Goal: Task Accomplishment & Management: Manage account settings

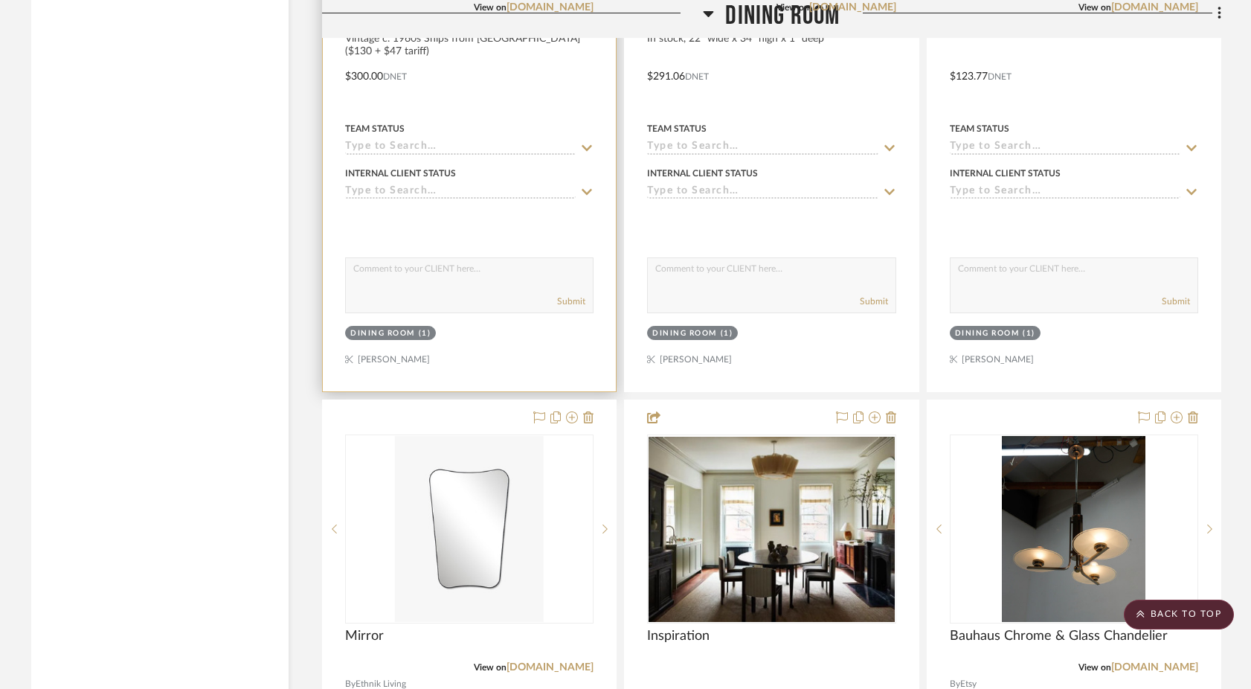
scroll to position [9127, 0]
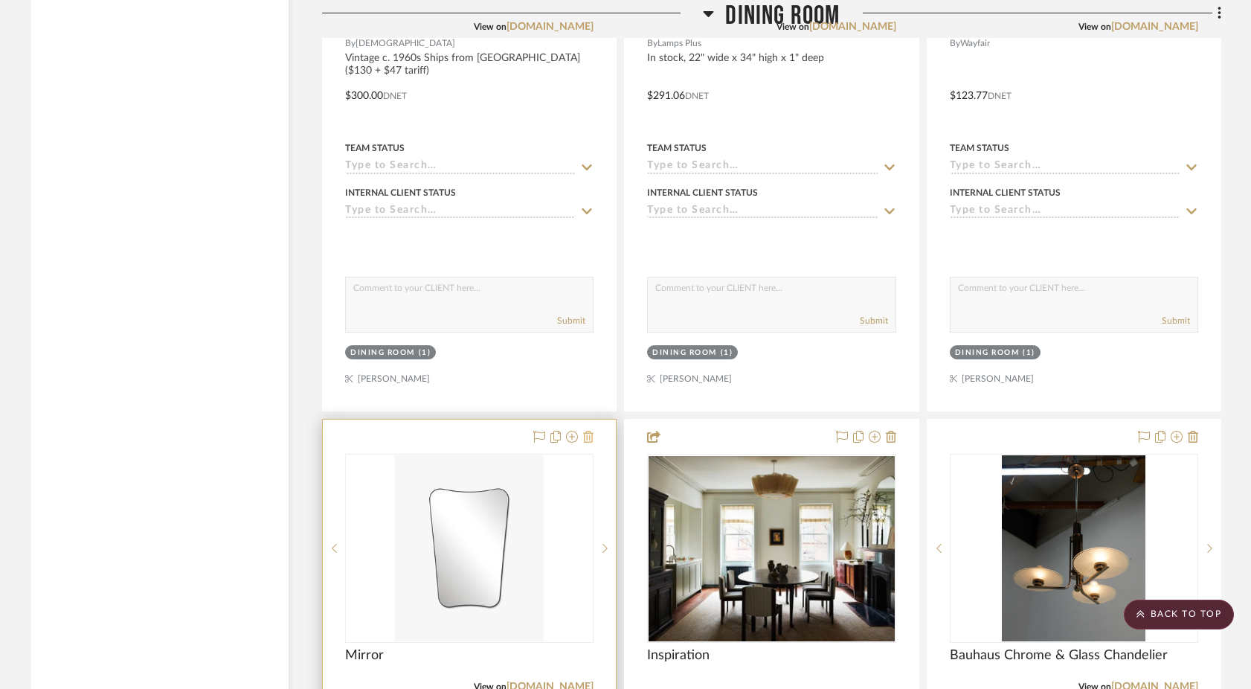
click at [590, 431] on icon at bounding box center [588, 437] width 10 height 12
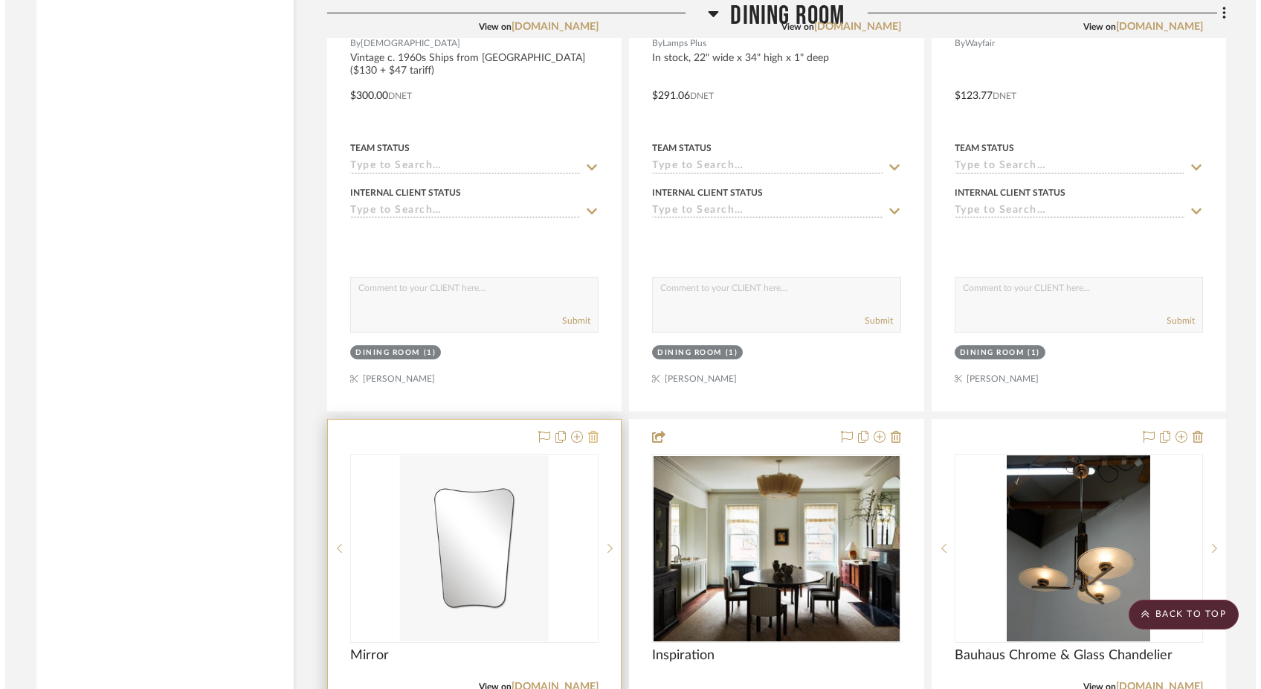
scroll to position [0, 0]
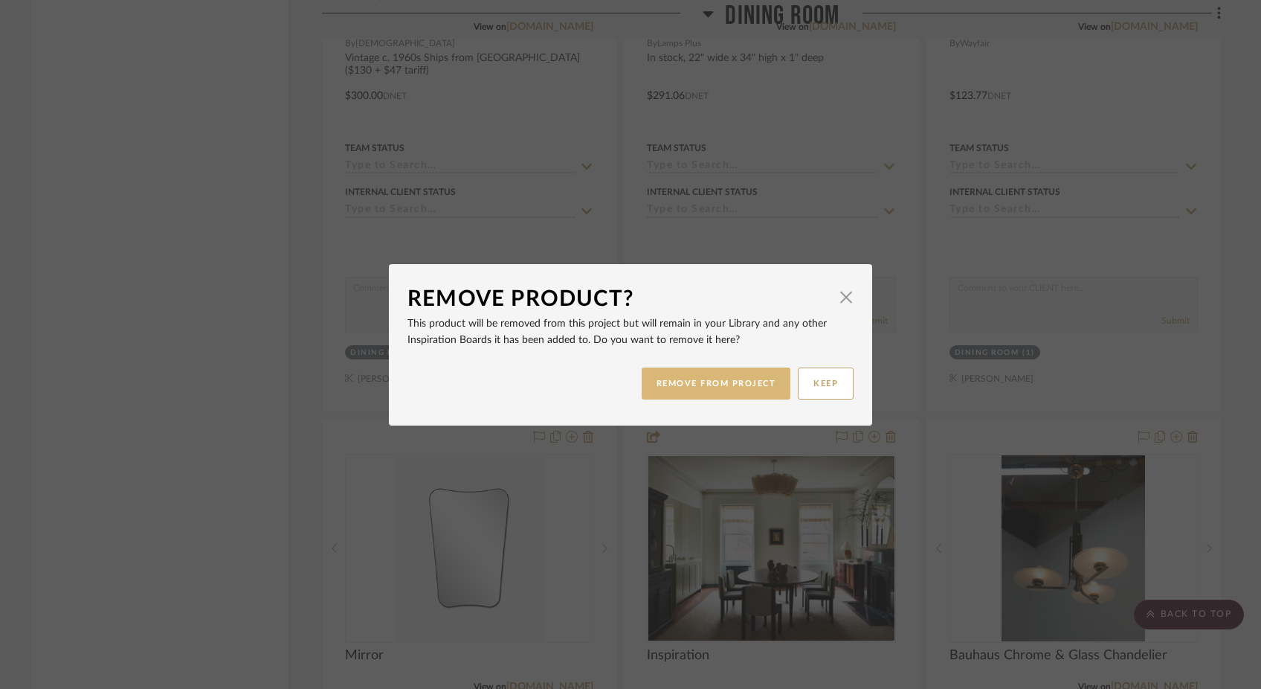
click at [755, 393] on button "REMOVE FROM PROJECT" at bounding box center [716, 383] width 149 height 32
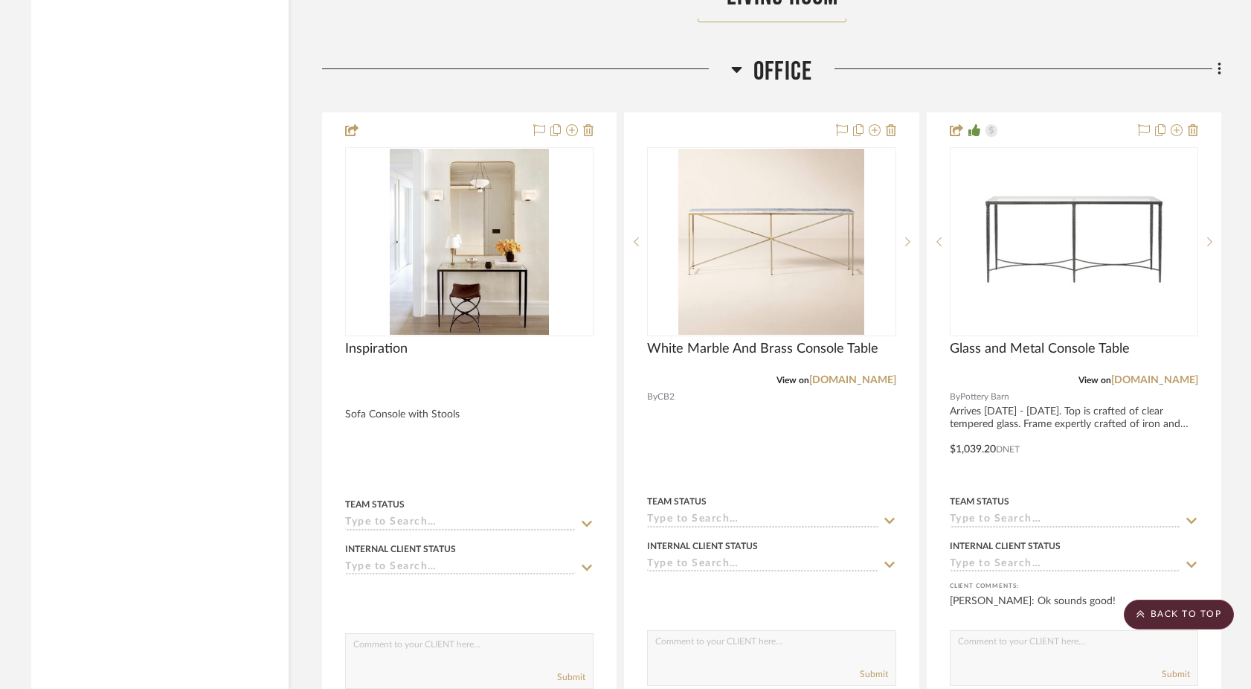
scroll to position [6638, 0]
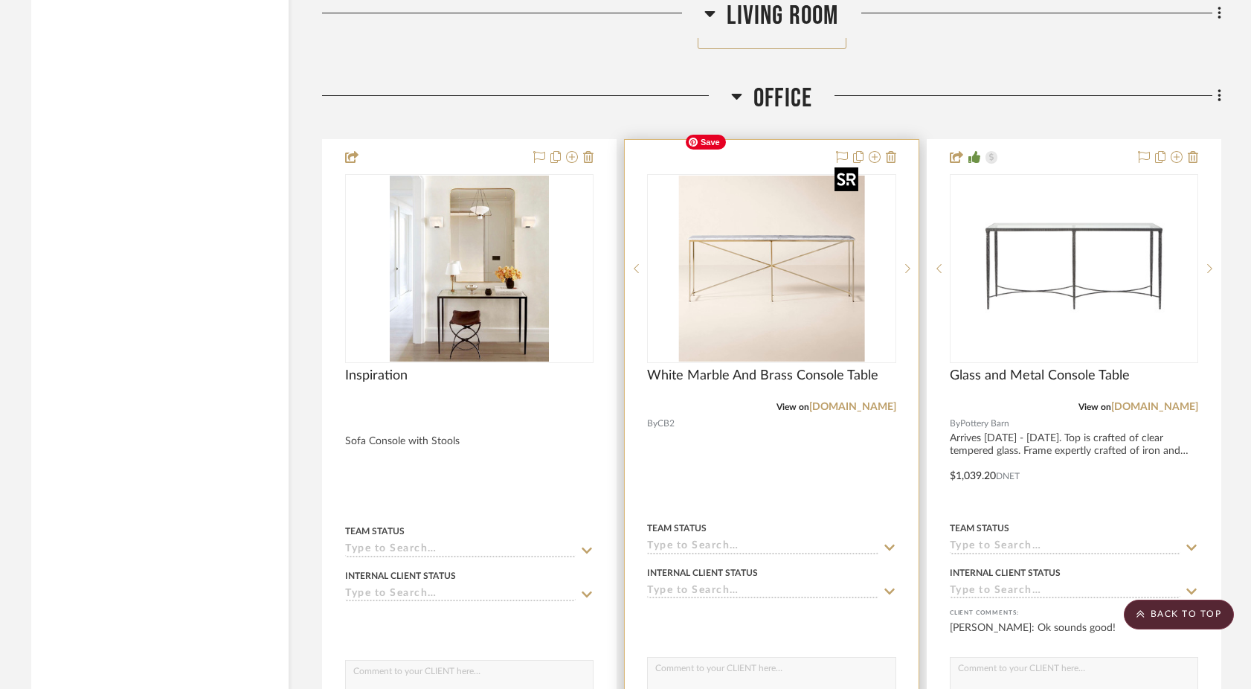
click at [0, 0] on img at bounding box center [0, 0] width 0 height 0
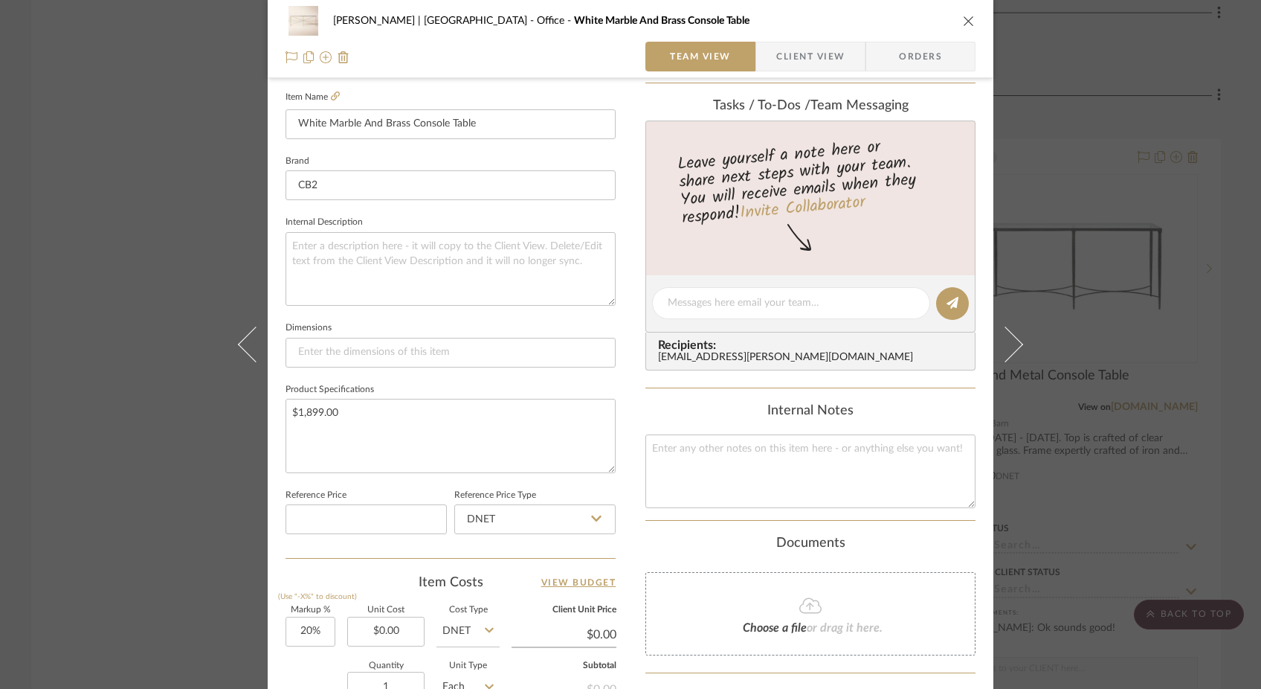
scroll to position [416, 0]
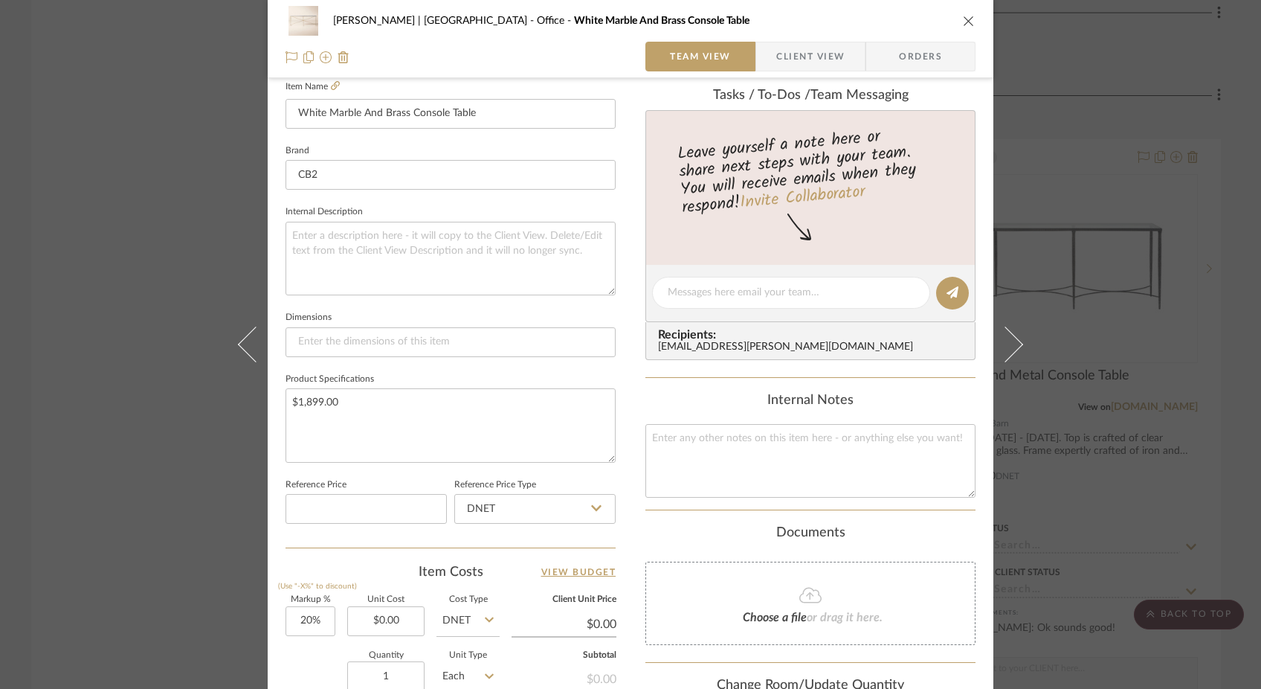
click at [178, 217] on div "[PERSON_NAME] | [GEOGRAPHIC_DATA] Office White Marble And Brass Console Table T…" at bounding box center [630, 344] width 1261 height 689
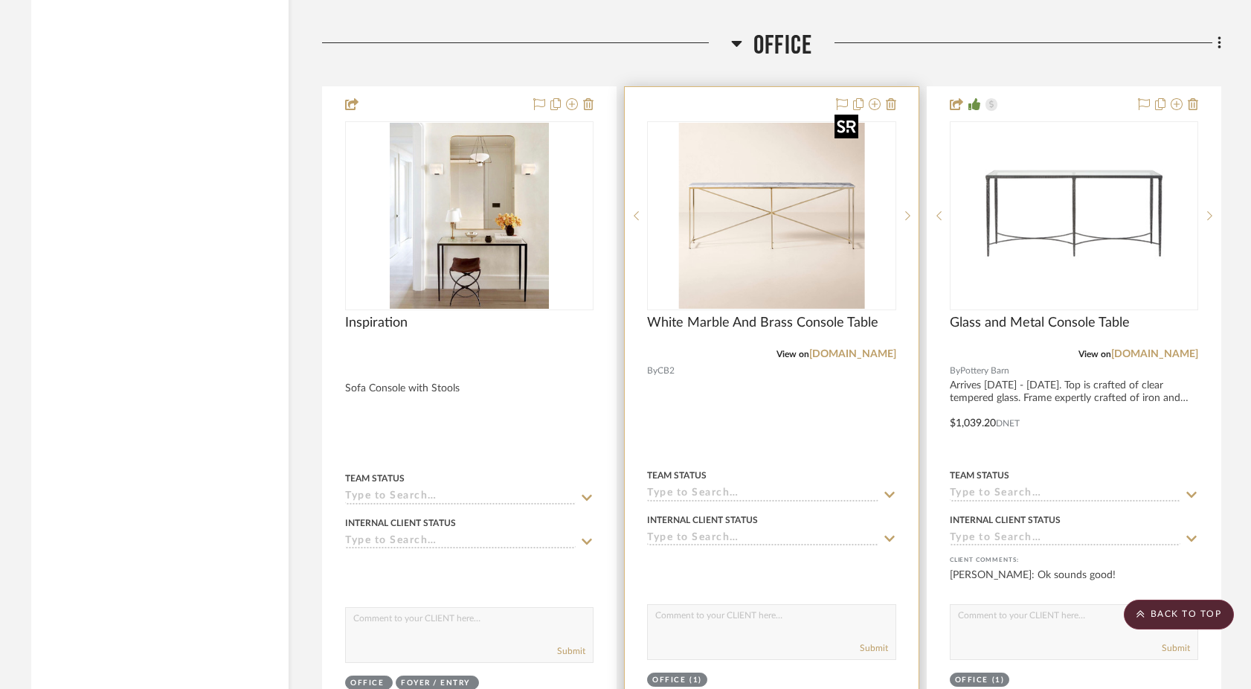
scroll to position [6694, 0]
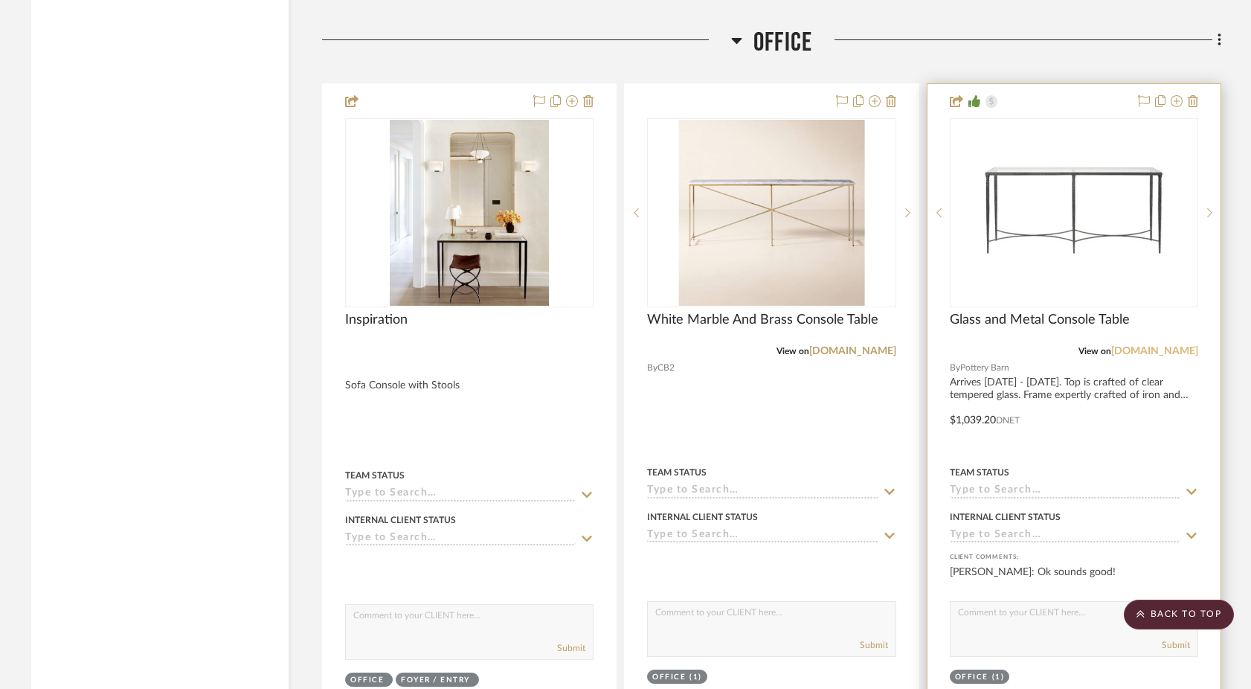
click at [1156, 346] on link "[DOMAIN_NAME]" at bounding box center [1154, 351] width 87 height 10
click at [1070, 184] on img "0" at bounding box center [1074, 213] width 207 height 186
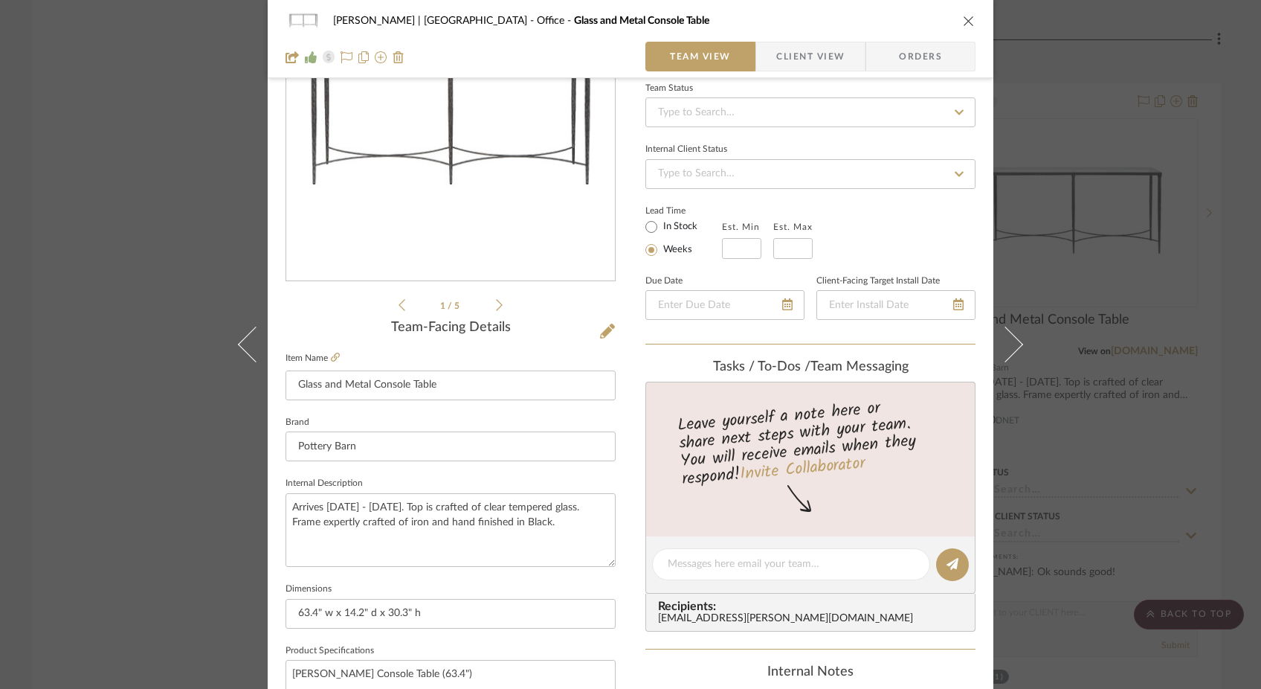
scroll to position [161, 0]
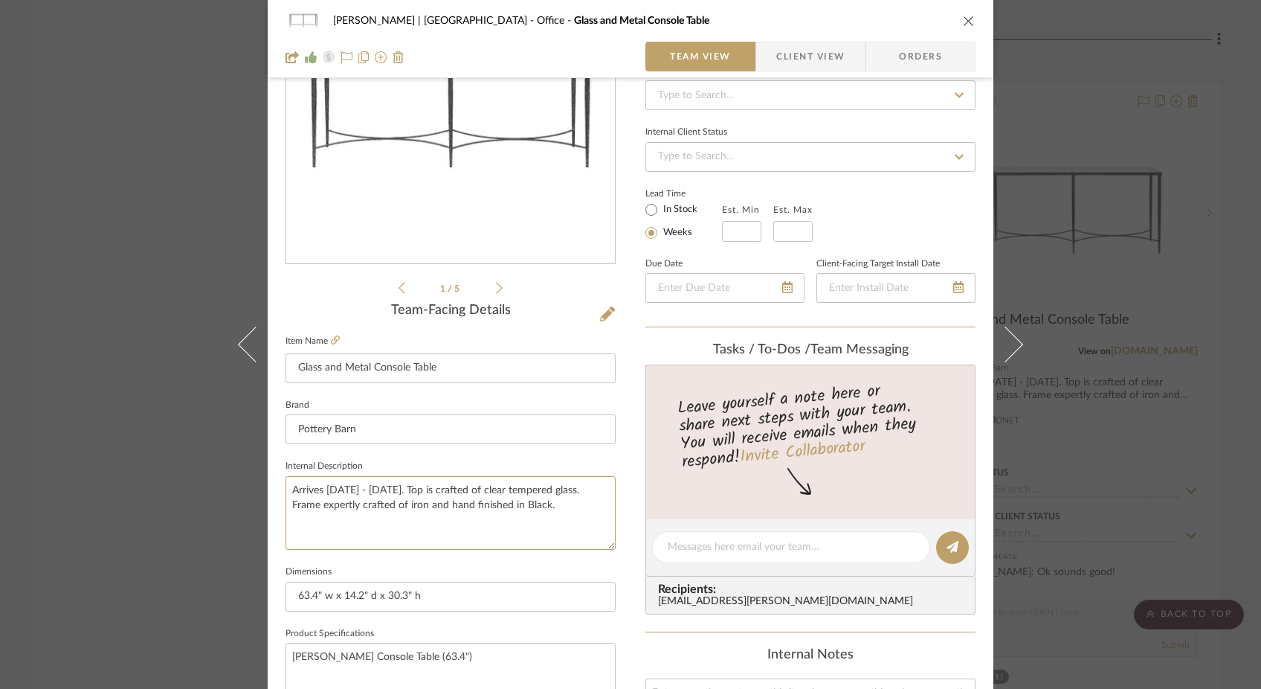
drag, startPoint x: 402, startPoint y: 493, endPoint x: 277, endPoint y: 492, distance: 124.9
click at [277, 492] on div "[PERSON_NAME] | [GEOGRAPHIC_DATA] Office Glass and Metal Console Table Team Vie…" at bounding box center [631, 537] width 726 height 1374
paste textarea "[DATE] - [DATE]"
click at [344, 532] on textarea "Arrives [DATE] - [DATE]. Top is crafted of clear tempered glass. Frame expertly…" at bounding box center [451, 513] width 330 height 74
type textarea "Arrives [DATE] - [DATE]. Top is crafted of clear tempered glass. Frame expertly…"
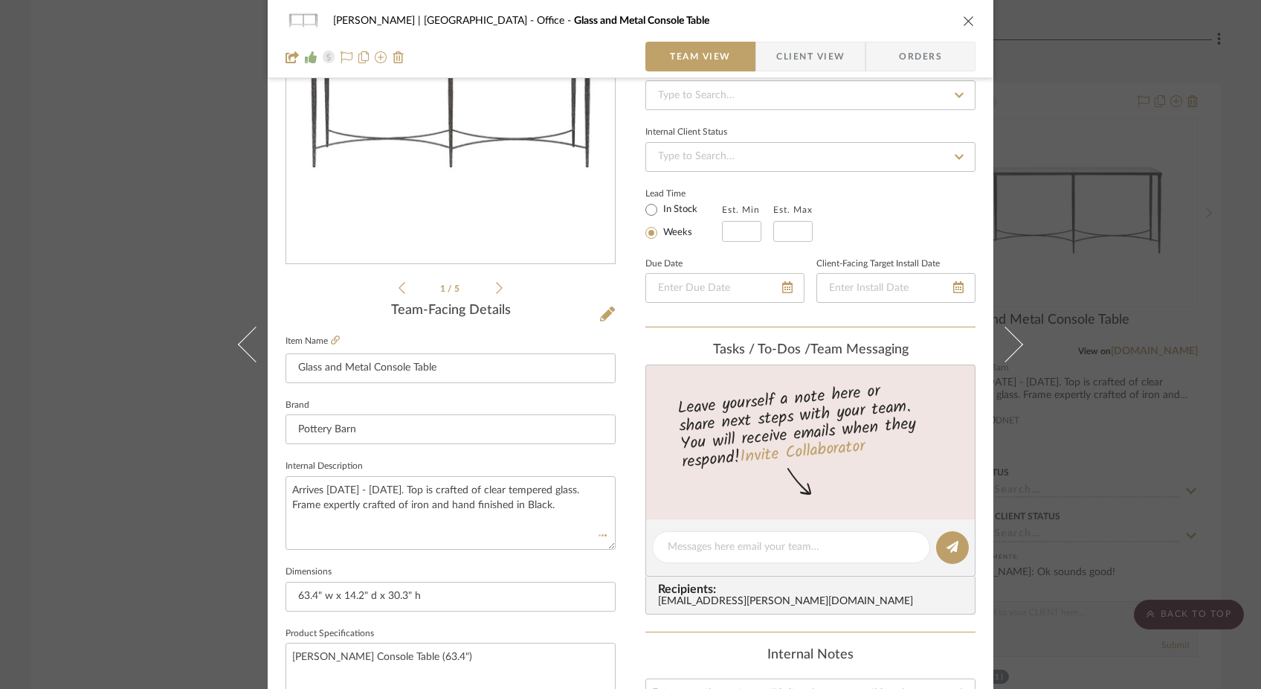
click at [115, 265] on div "[PERSON_NAME] | [GEOGRAPHIC_DATA] Office Glass and Metal Console Table Team Vie…" at bounding box center [630, 344] width 1261 height 689
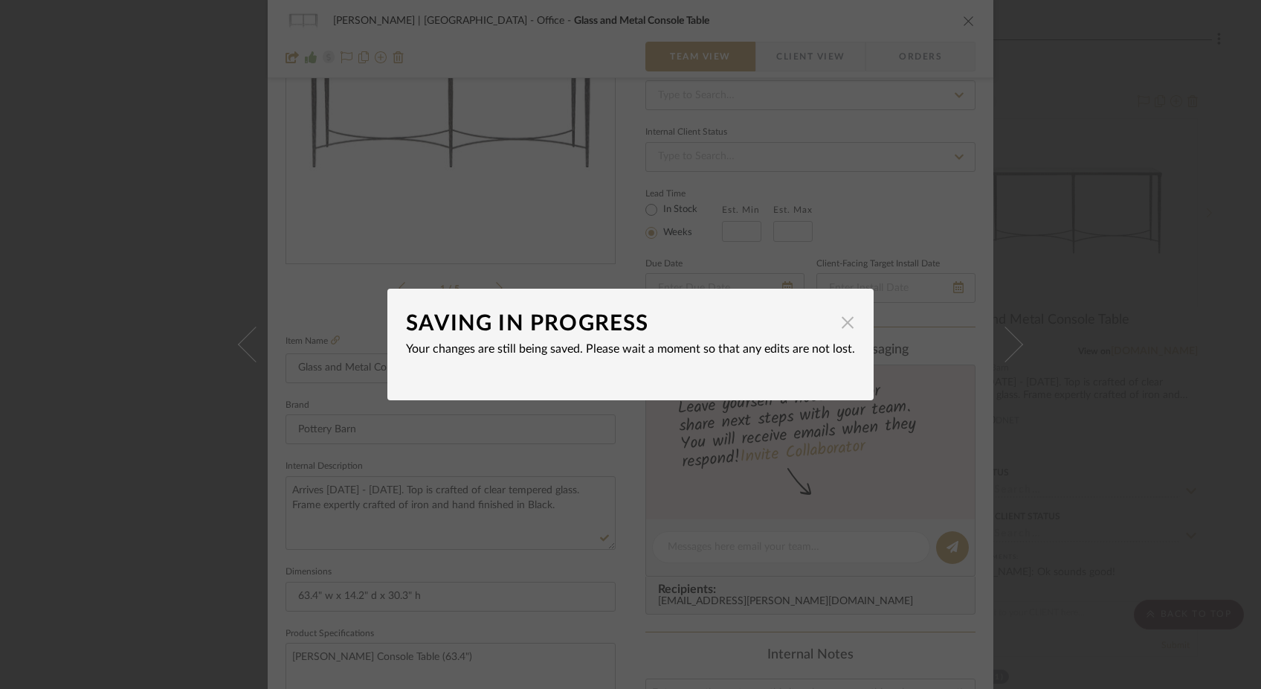
click at [841, 320] on span "button" at bounding box center [848, 322] width 30 height 30
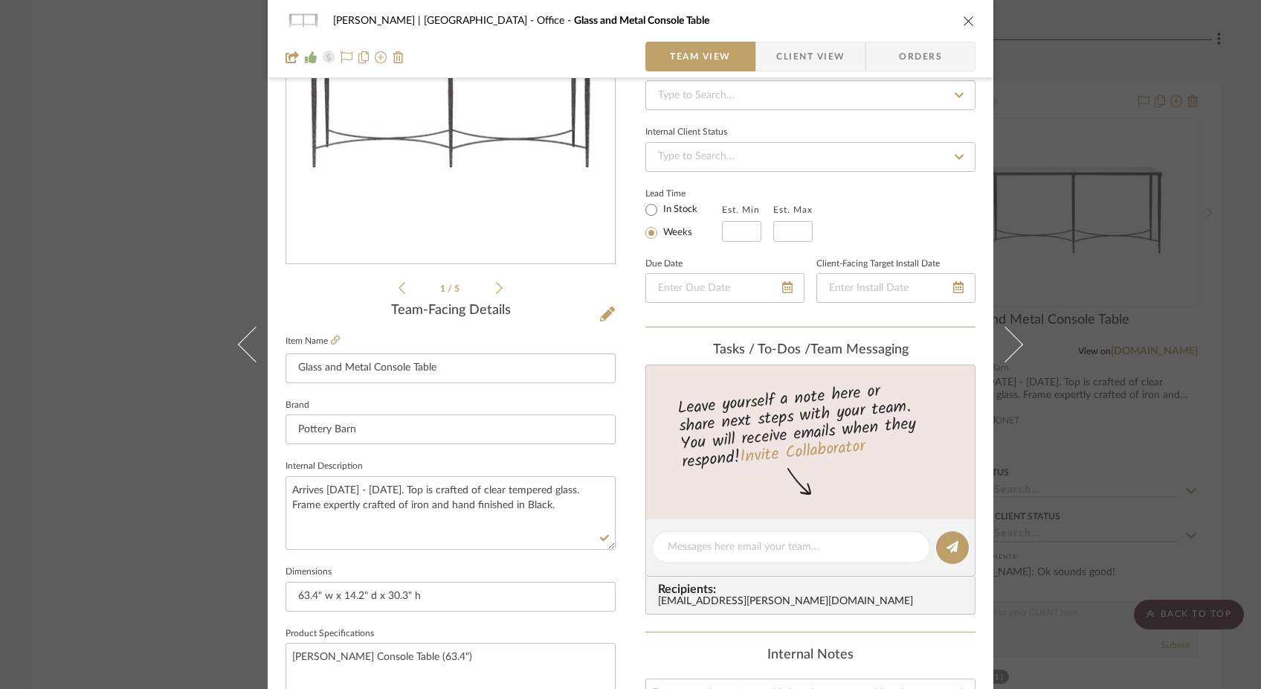
click at [149, 230] on div "[PERSON_NAME] | [GEOGRAPHIC_DATA] Office Glass and Metal Console Table Team Vie…" at bounding box center [630, 344] width 1261 height 689
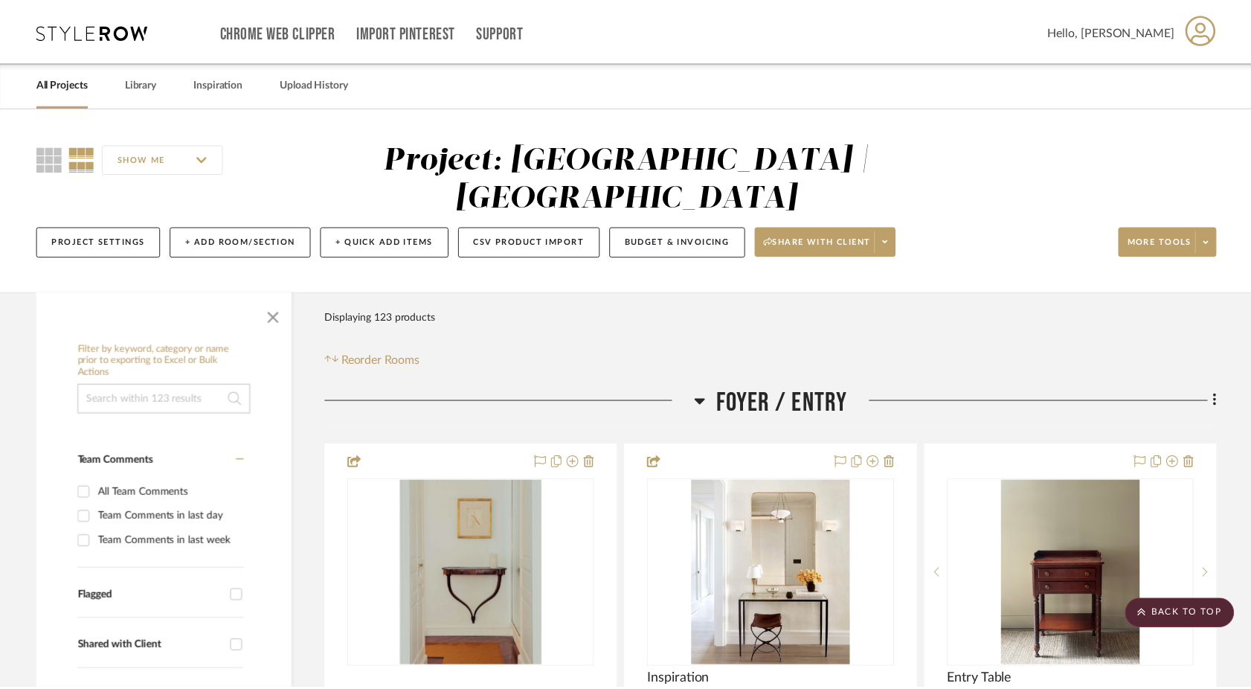
scroll to position [6694, 0]
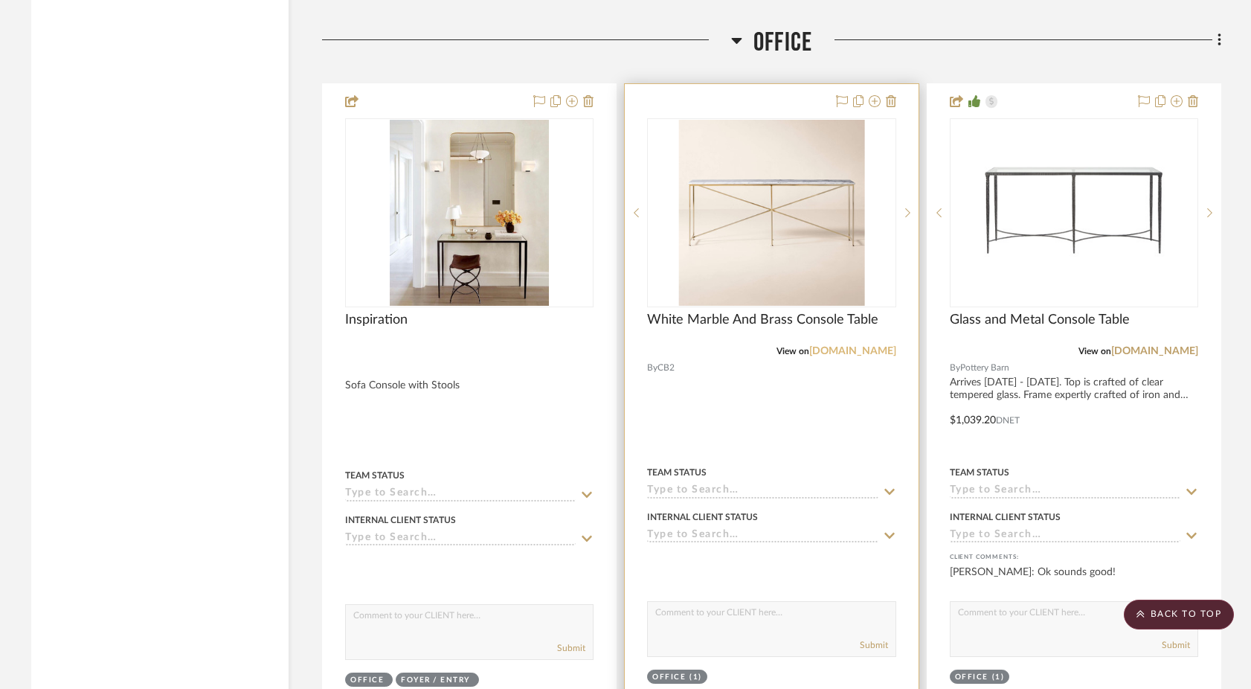
click at [866, 346] on link "[DOMAIN_NAME]" at bounding box center [852, 351] width 87 height 10
click at [747, 195] on img "0" at bounding box center [771, 213] width 186 height 186
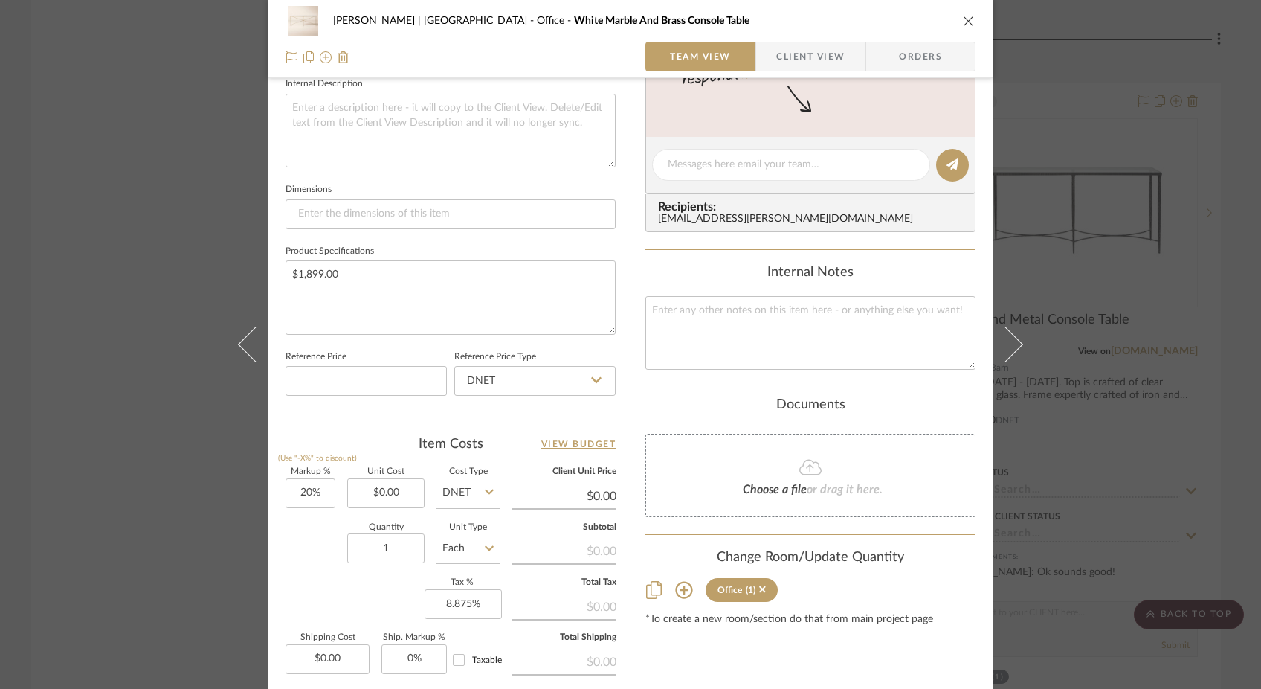
scroll to position [544, 0]
click at [320, 489] on input "20" at bounding box center [311, 492] width 50 height 30
type input "20%"
click at [402, 492] on input "0.00" at bounding box center [385, 492] width 77 height 30
type input "$1,519.20"
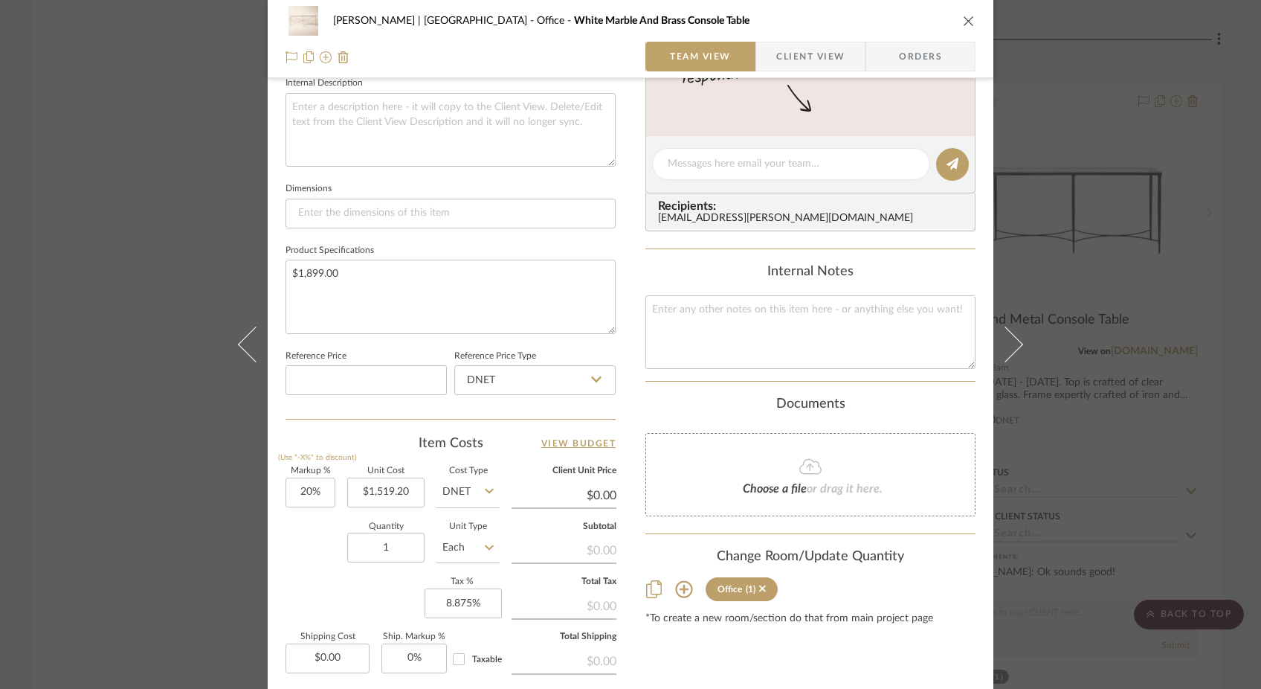
click at [316, 543] on div "Quantity 1 Unit Type Each" at bounding box center [393, 549] width 214 height 53
type input "$1,823.04"
type input "$182.30"
click at [160, 246] on div "[PERSON_NAME] | [GEOGRAPHIC_DATA] Office White Marble And Brass Console Table T…" at bounding box center [630, 344] width 1261 height 689
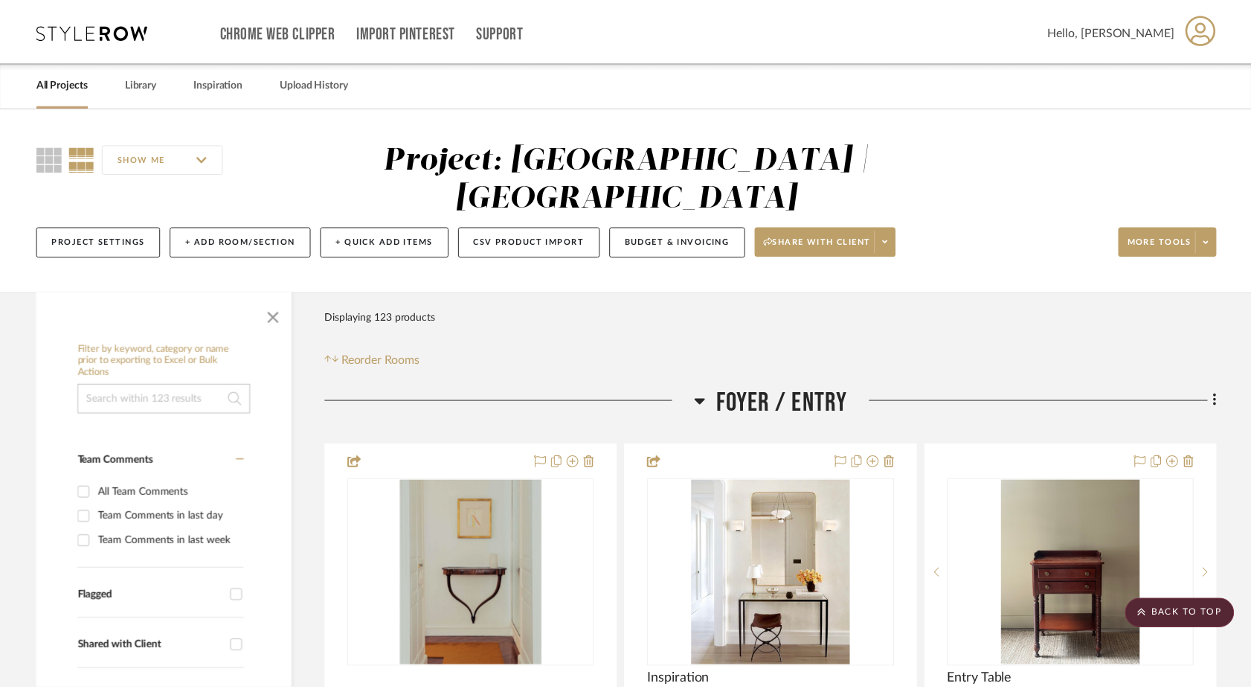
scroll to position [6694, 0]
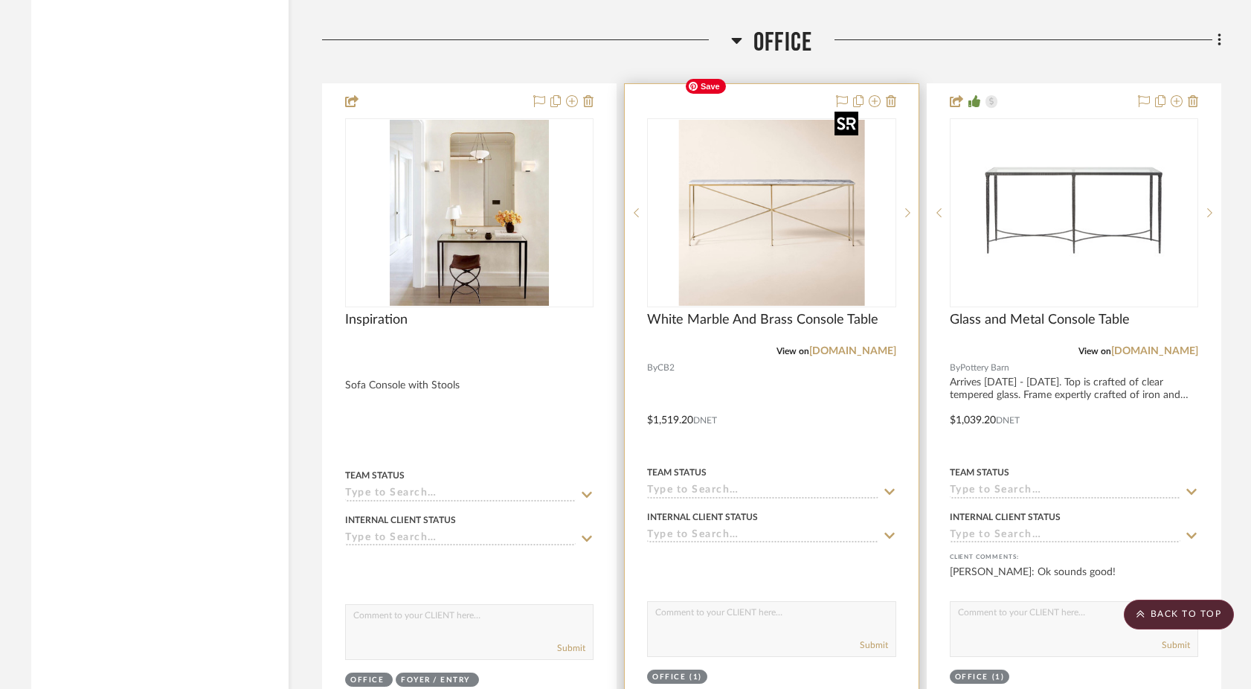
click at [739, 225] on img "0" at bounding box center [771, 213] width 186 height 186
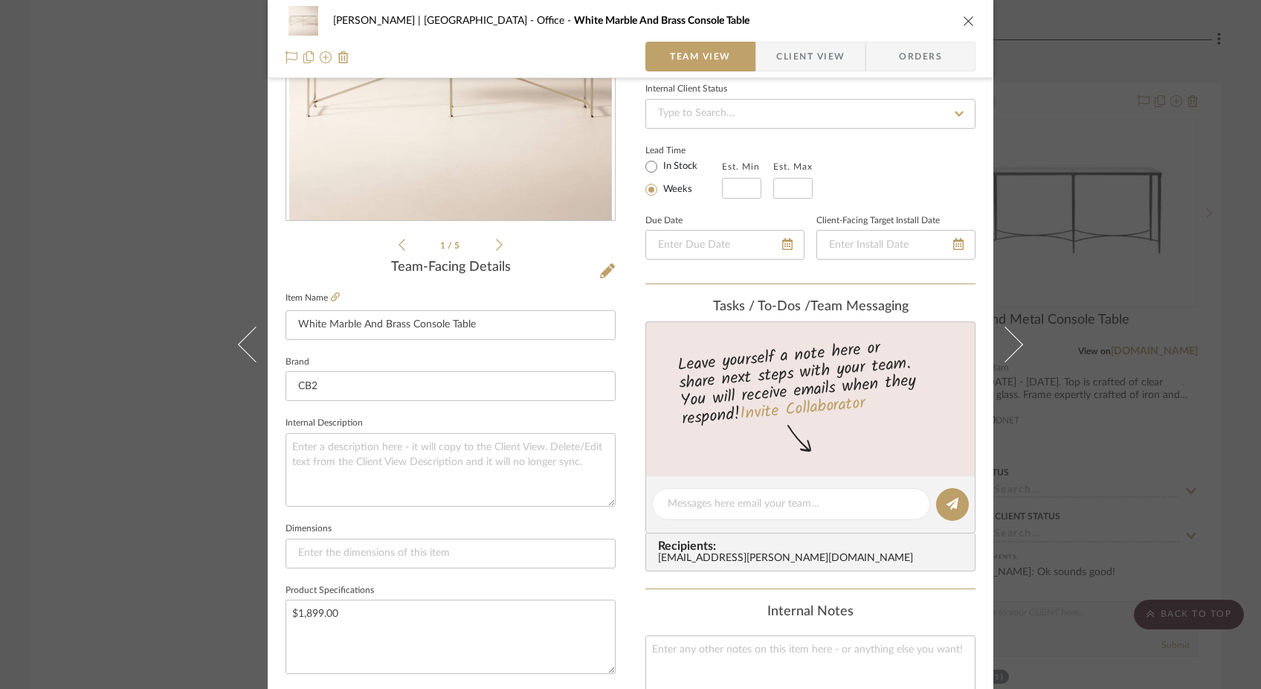
scroll to position [230, 0]
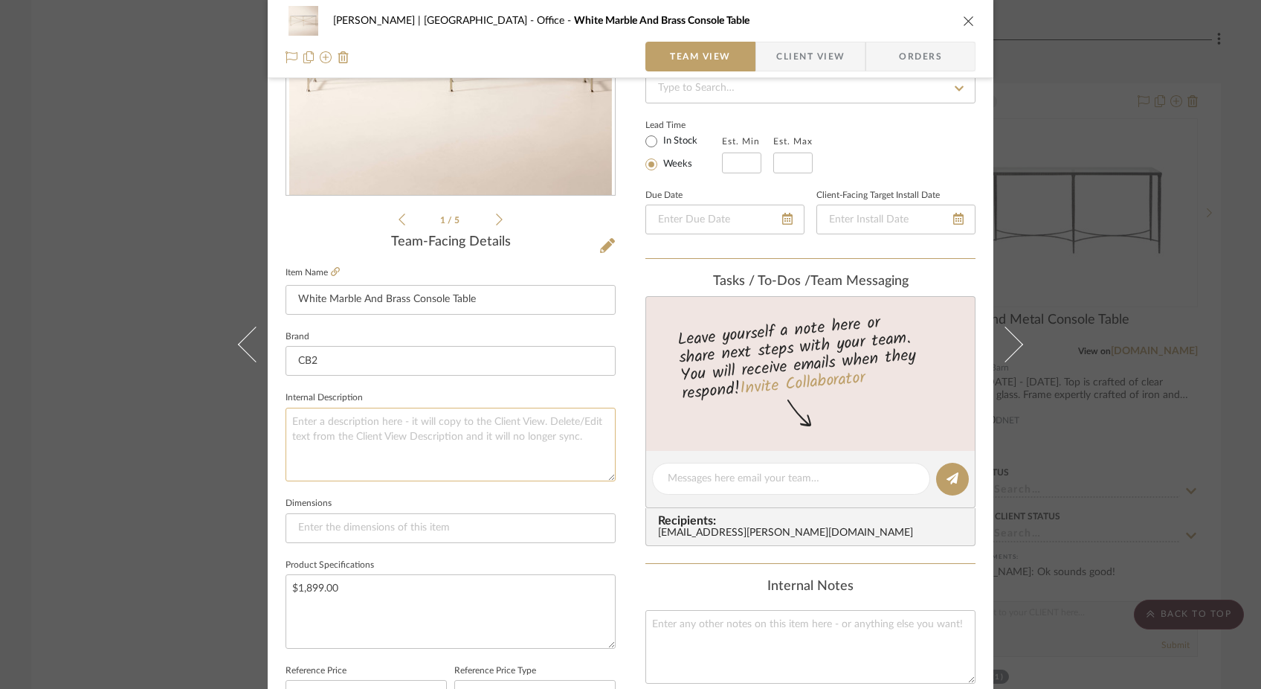
click at [429, 457] on textarea at bounding box center [451, 445] width 330 height 74
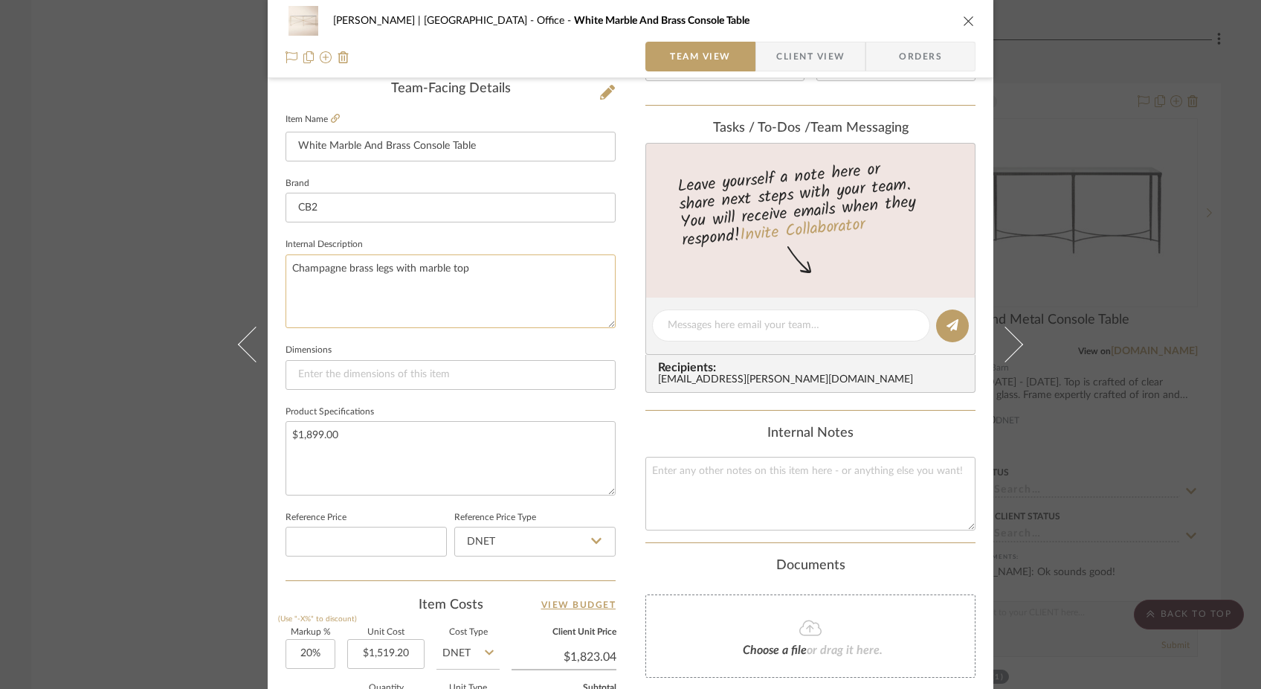
scroll to position [398, 0]
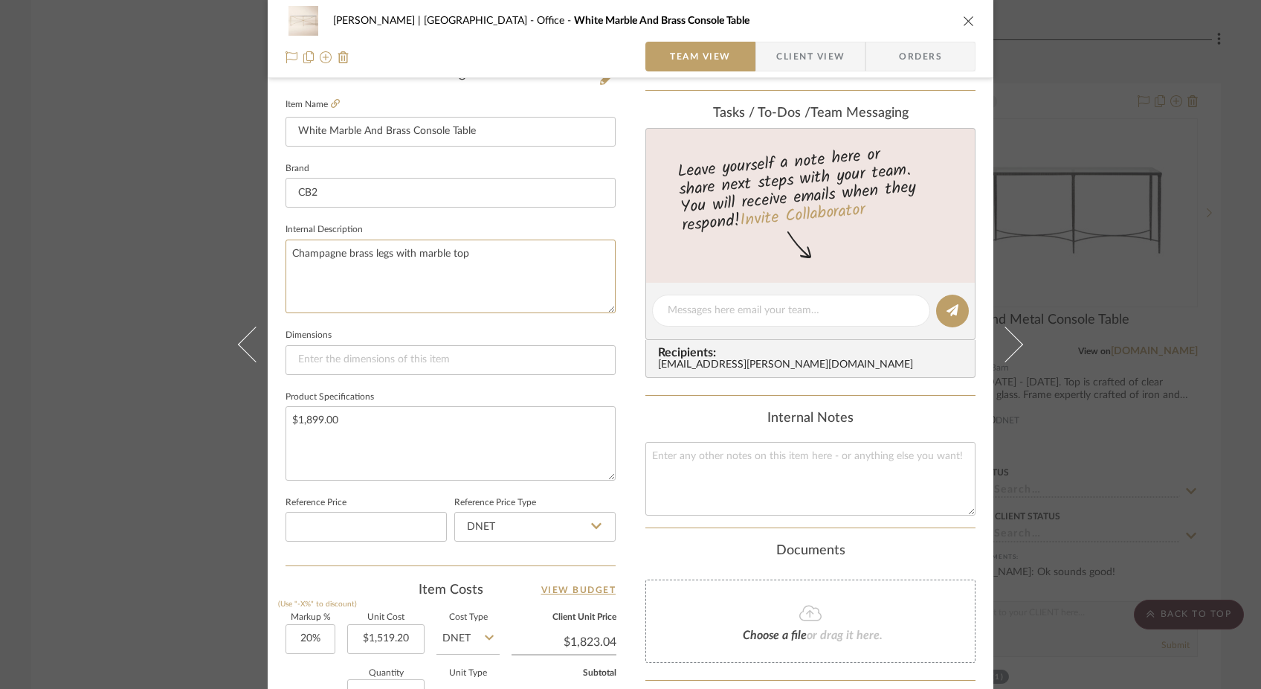
type textarea "Champagne brass legs with marble top"
click at [347, 355] on input at bounding box center [451, 360] width 330 height 30
paste input "Width: 78.7" Depth: 36.2" Height: 15.87""
drag, startPoint x: 386, startPoint y: 358, endPoint x: 358, endPoint y: 358, distance: 27.5
click at [358, 358] on input "Width: 78.7" Depth: 36.2" Height: 15.87"" at bounding box center [451, 360] width 330 height 30
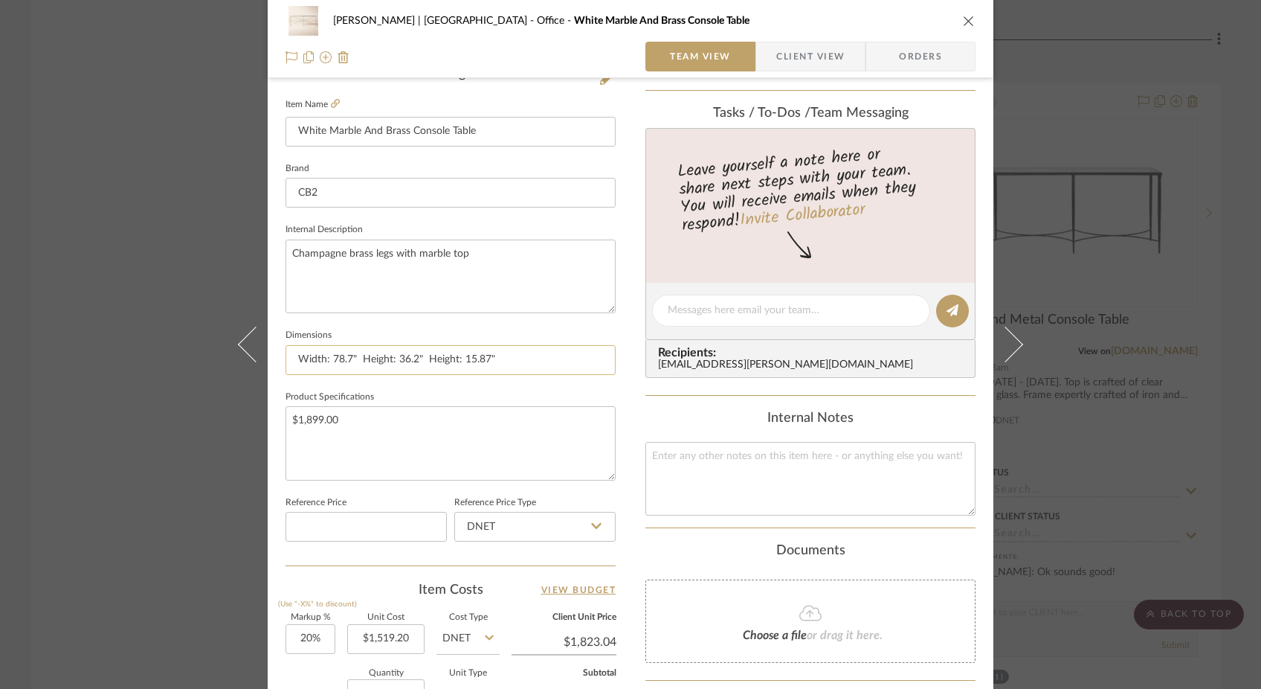
drag, startPoint x: 452, startPoint y: 363, endPoint x: 425, endPoint y: 362, distance: 27.5
click at [425, 362] on input "Width: 78.7" Height: 36.2" Height: 15.87"" at bounding box center [451, 360] width 330 height 30
type input "Width: 78.7" Height: 36.2" Depth: 15.87""
click at [434, 387] on fieldset "Product Specifications $1,899.00" at bounding box center [451, 434] width 330 height 94
click at [128, 209] on div "[PERSON_NAME] | [GEOGRAPHIC_DATA] Office White Marble And Brass Console Table T…" at bounding box center [630, 344] width 1261 height 689
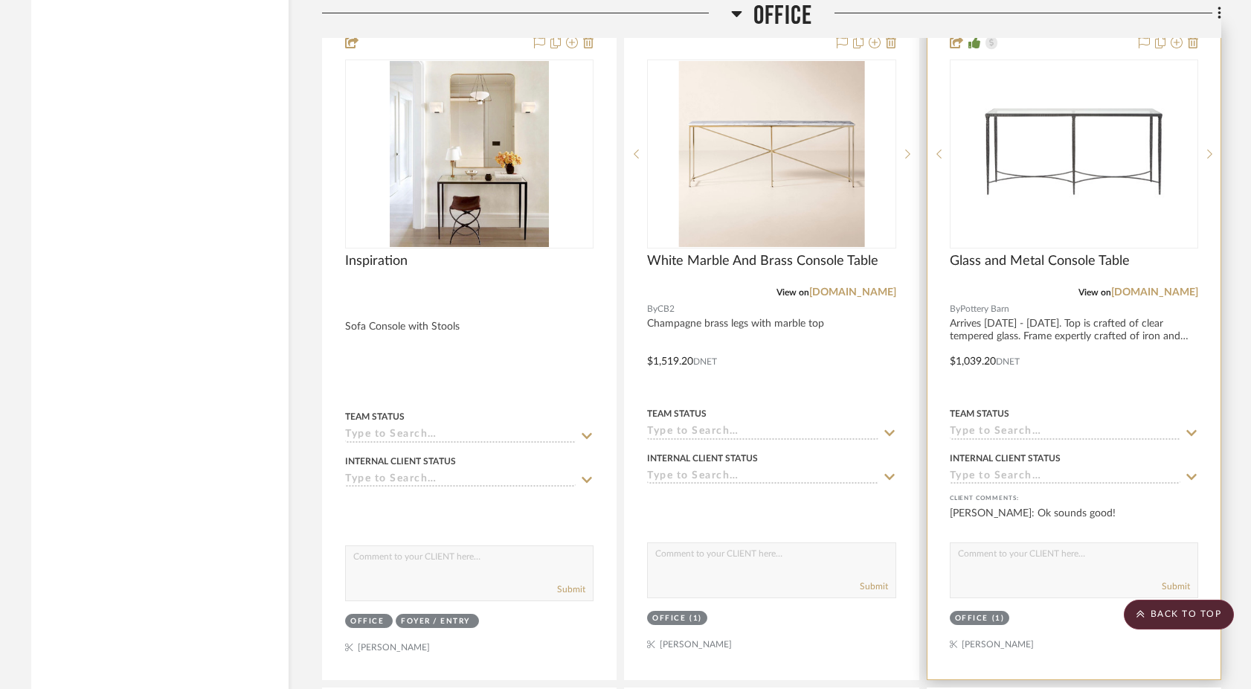
scroll to position [6755, 0]
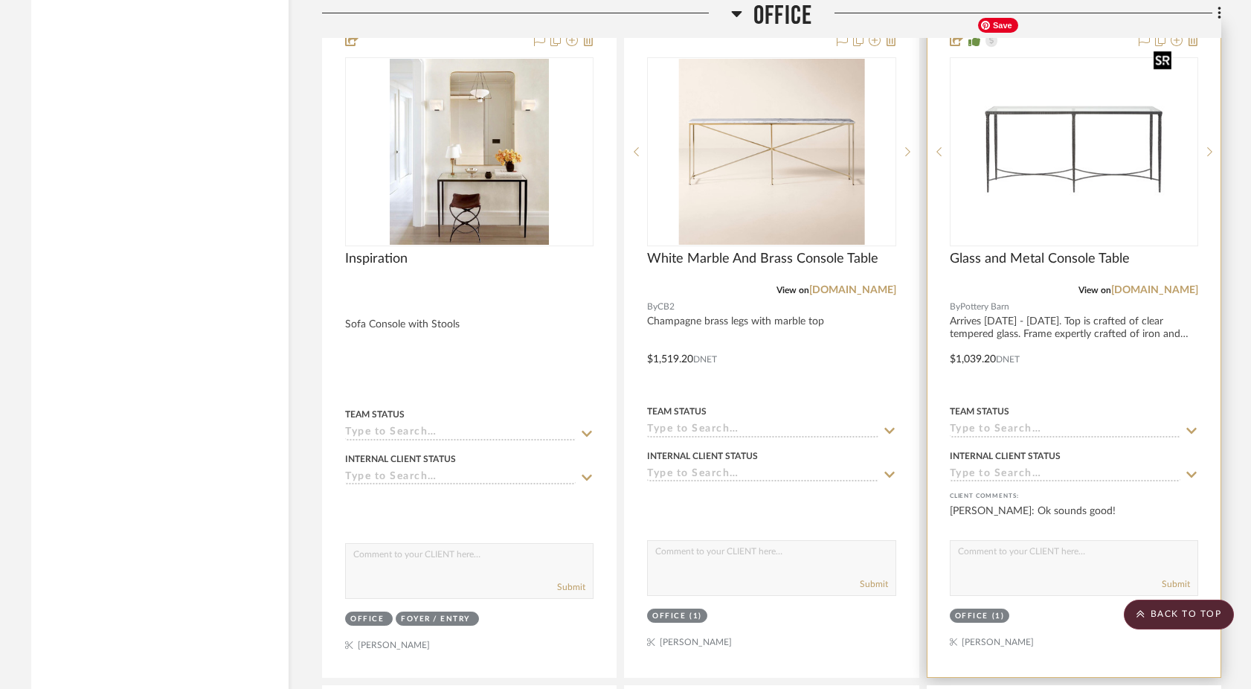
click at [1078, 176] on img "0" at bounding box center [1074, 152] width 207 height 186
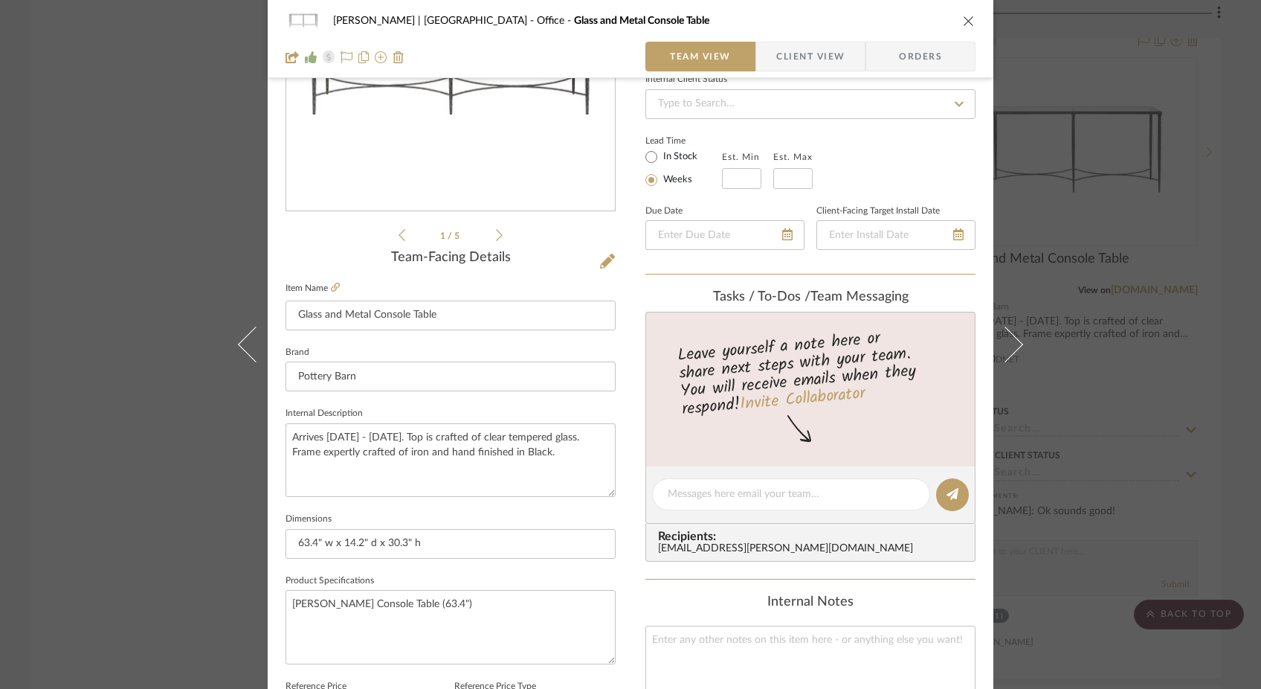
scroll to position [223, 0]
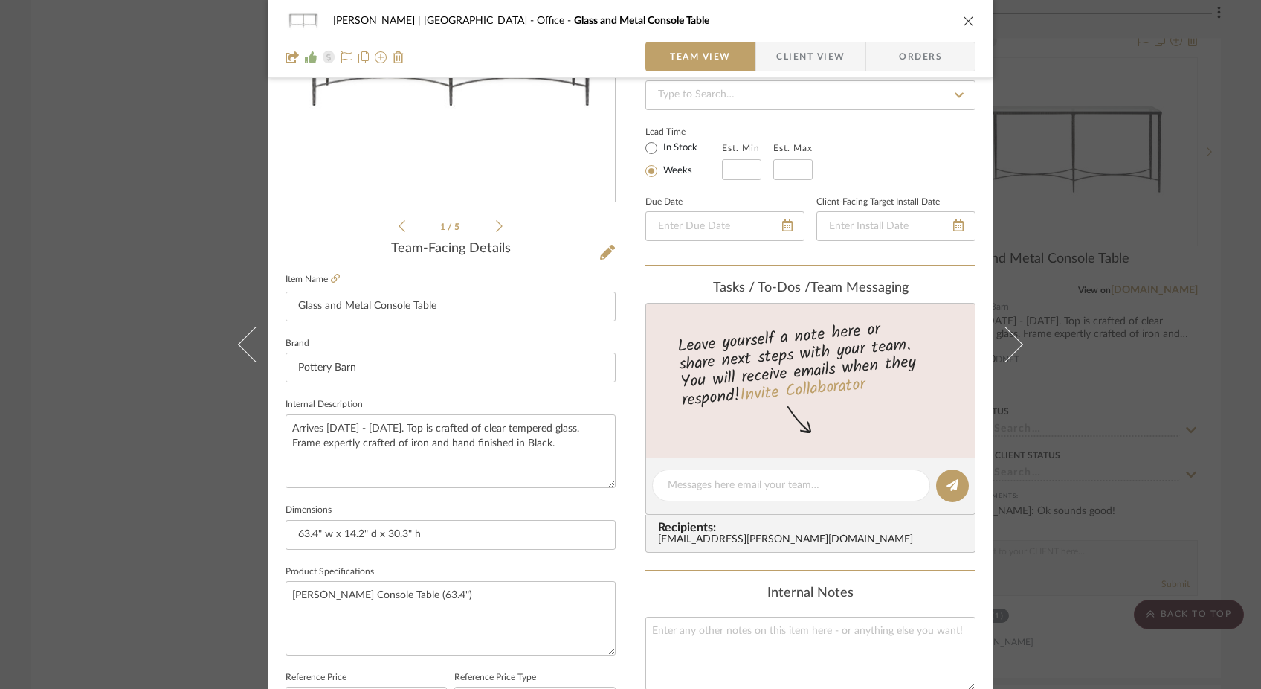
click at [182, 260] on div "[PERSON_NAME] | [GEOGRAPHIC_DATA] Office Glass and Metal Console Table Team Vie…" at bounding box center [630, 344] width 1261 height 689
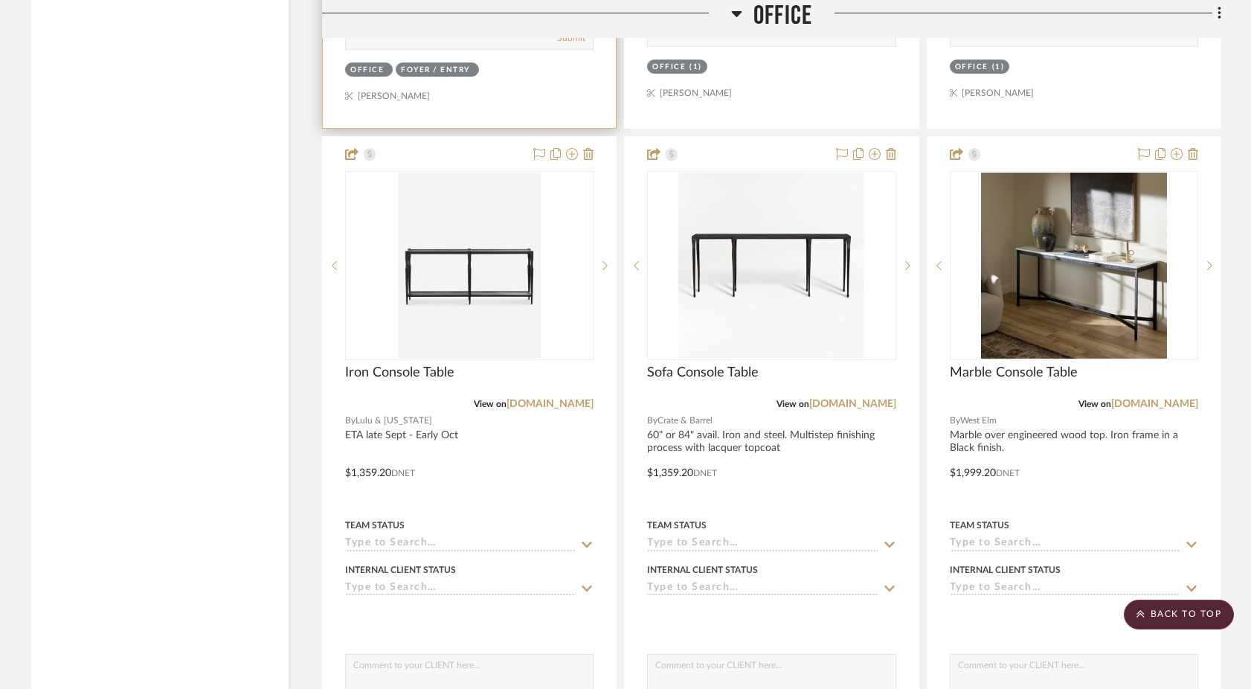
scroll to position [7310, 0]
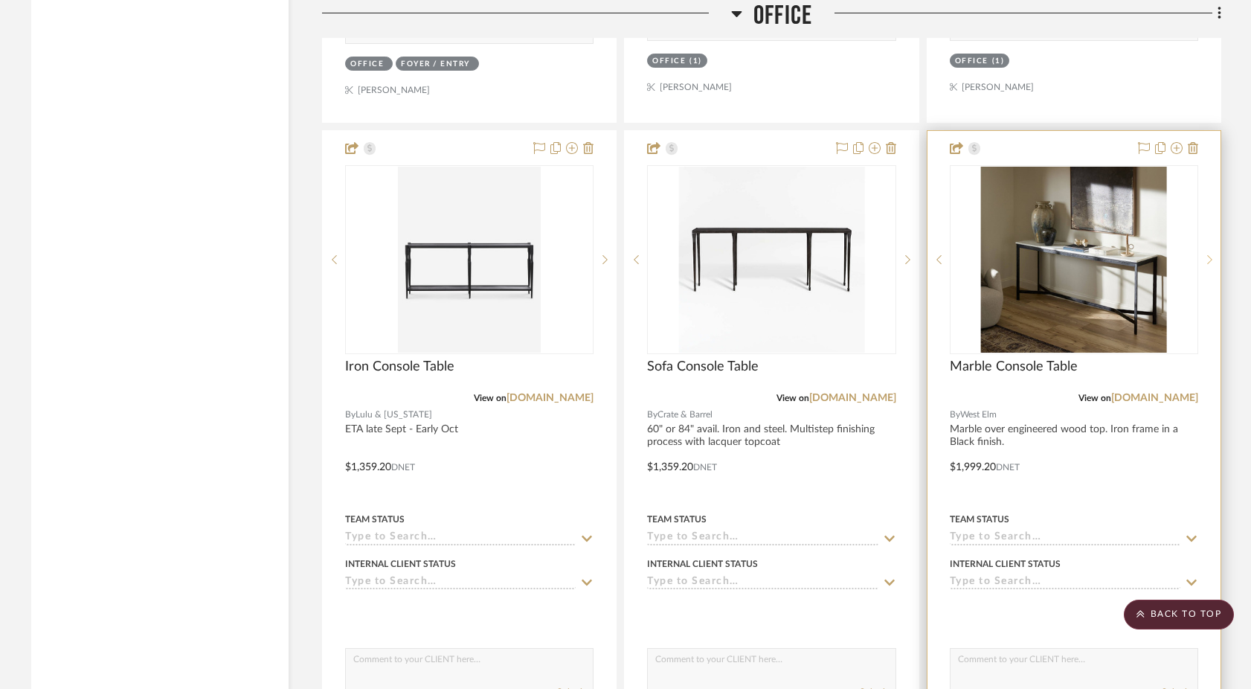
click at [1205, 254] on sr-next-btn at bounding box center [1209, 259] width 22 height 10
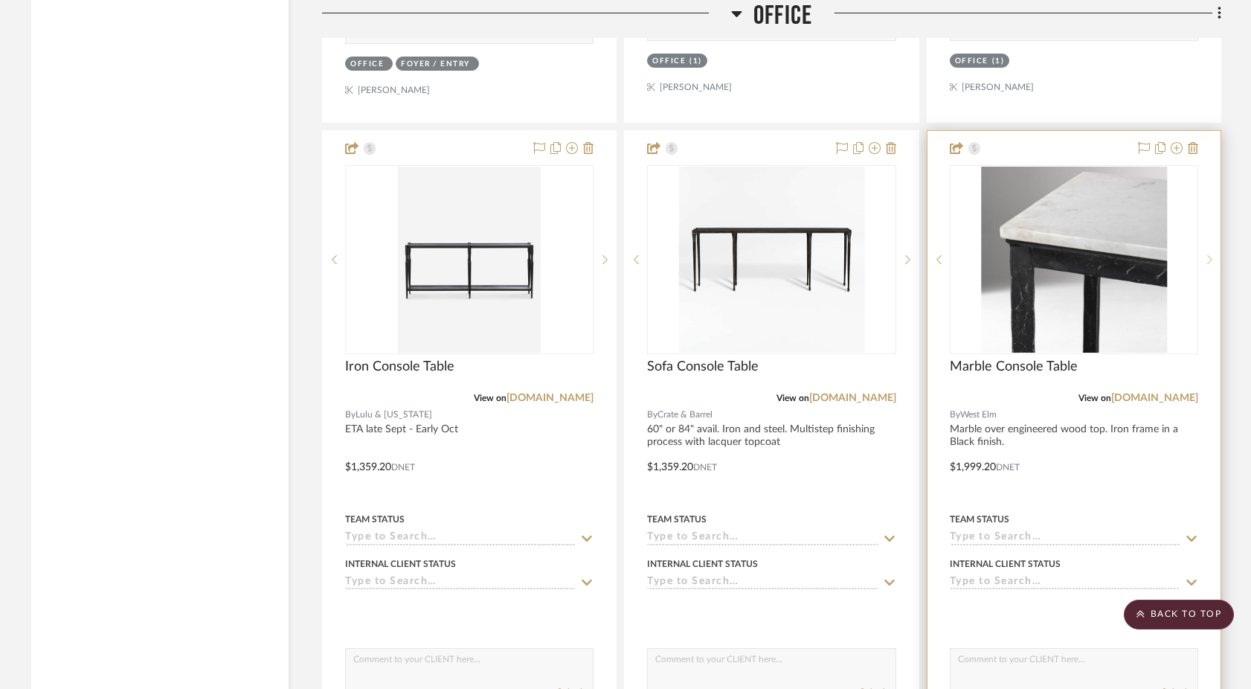
click at [1205, 254] on sr-next-btn at bounding box center [1209, 259] width 22 height 10
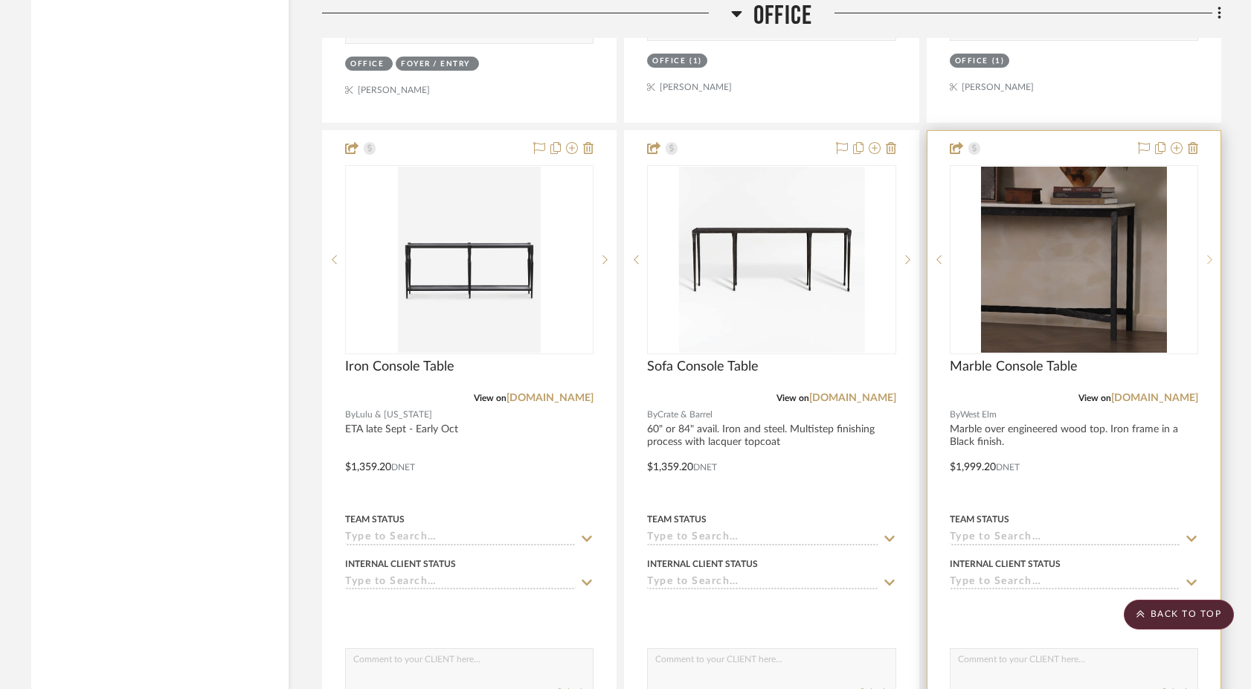
click at [1205, 254] on sr-next-btn at bounding box center [1209, 259] width 22 height 10
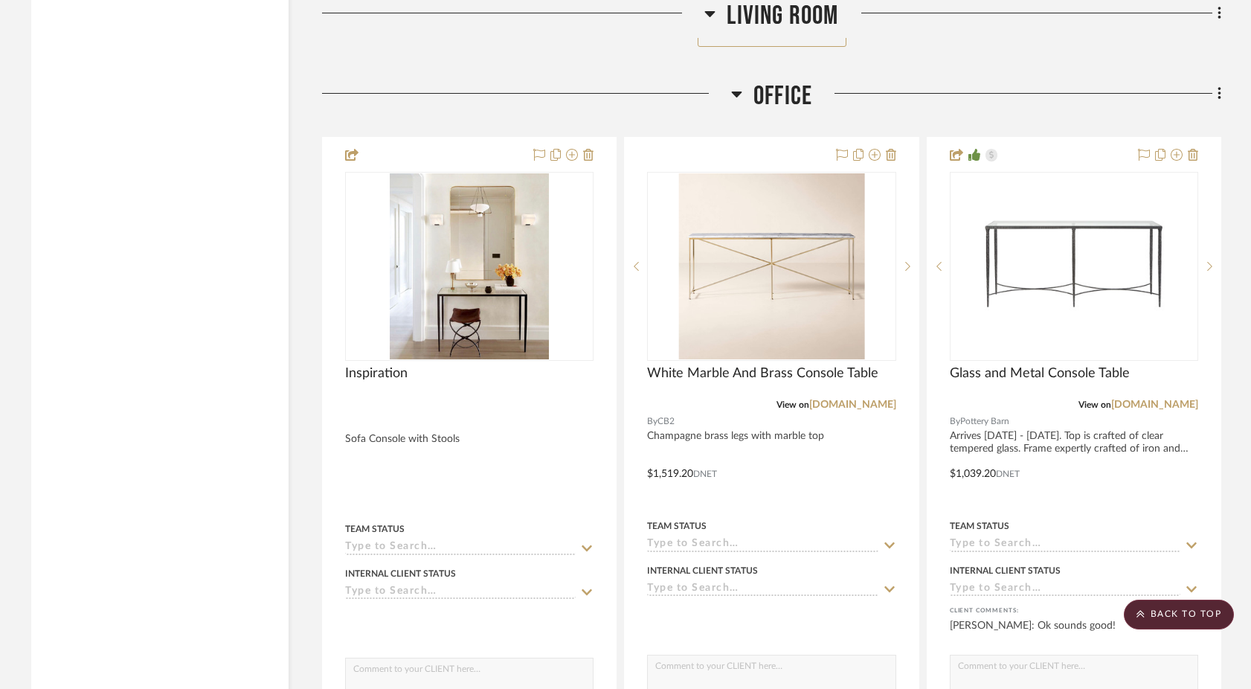
scroll to position [6639, 0]
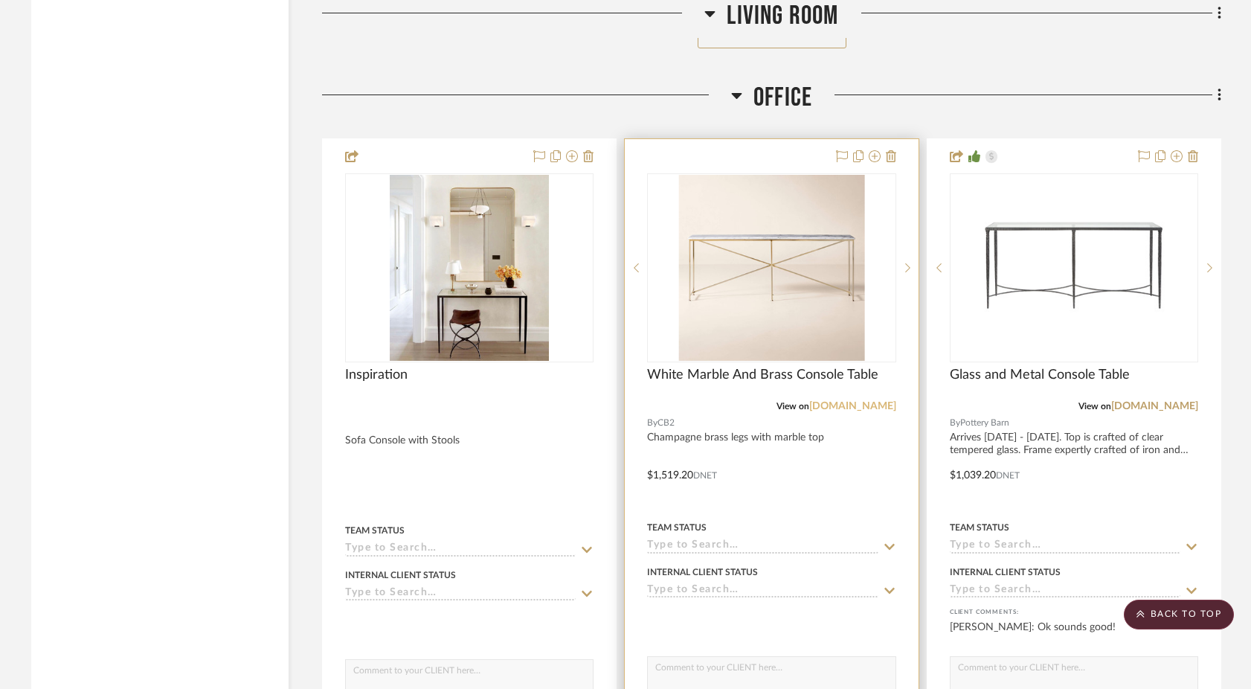
click at [866, 401] on link "[DOMAIN_NAME]" at bounding box center [852, 406] width 87 height 10
click at [752, 260] on img "0" at bounding box center [771, 268] width 186 height 186
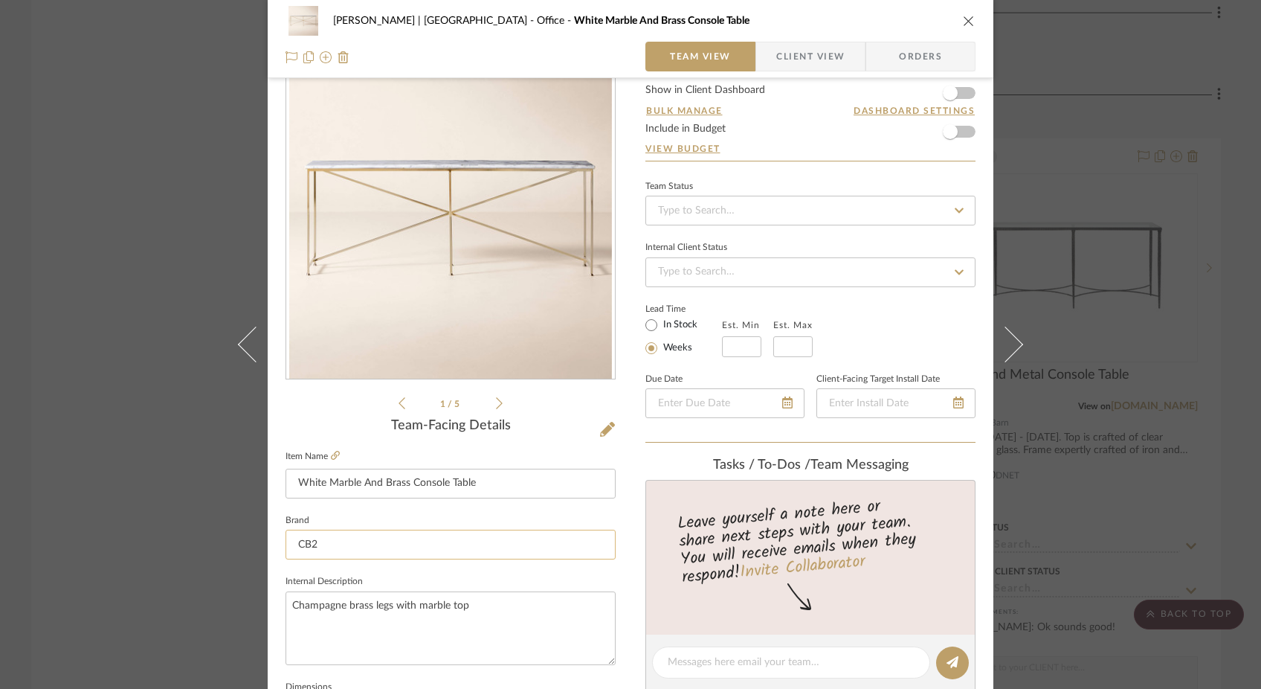
scroll to position [68, 0]
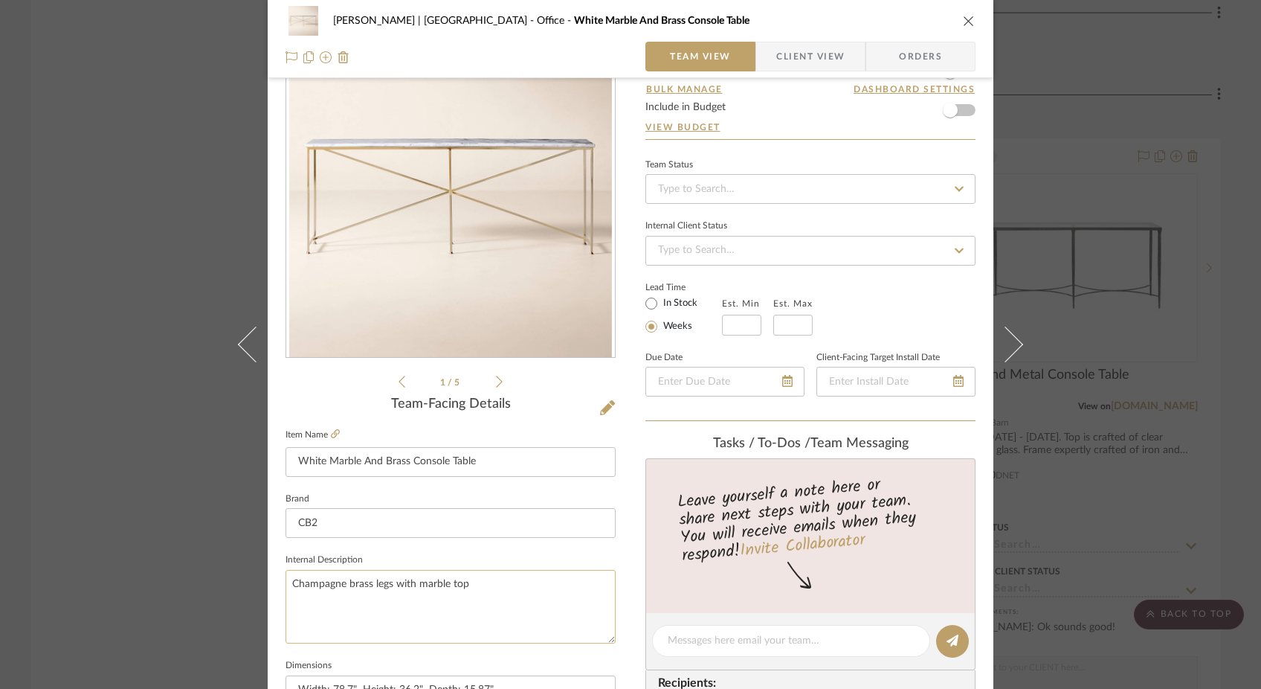
click at [471, 579] on textarea "Champagne brass legs with marble top" at bounding box center [451, 607] width 330 height 74
type textarea "Champagne brass legs with marble top. In stock."
click at [173, 312] on div "[PERSON_NAME] | [GEOGRAPHIC_DATA] Office White Marble And Brass Console Table T…" at bounding box center [630, 344] width 1261 height 689
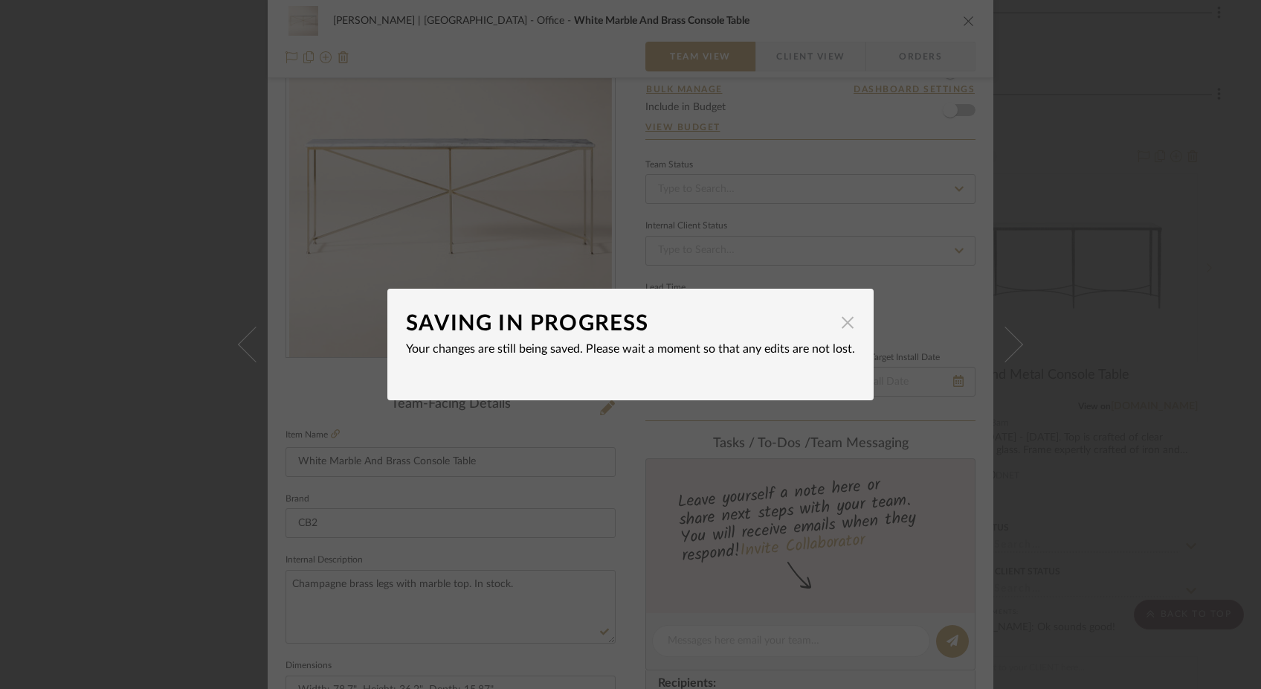
click at [834, 327] on span "button" at bounding box center [848, 322] width 30 height 30
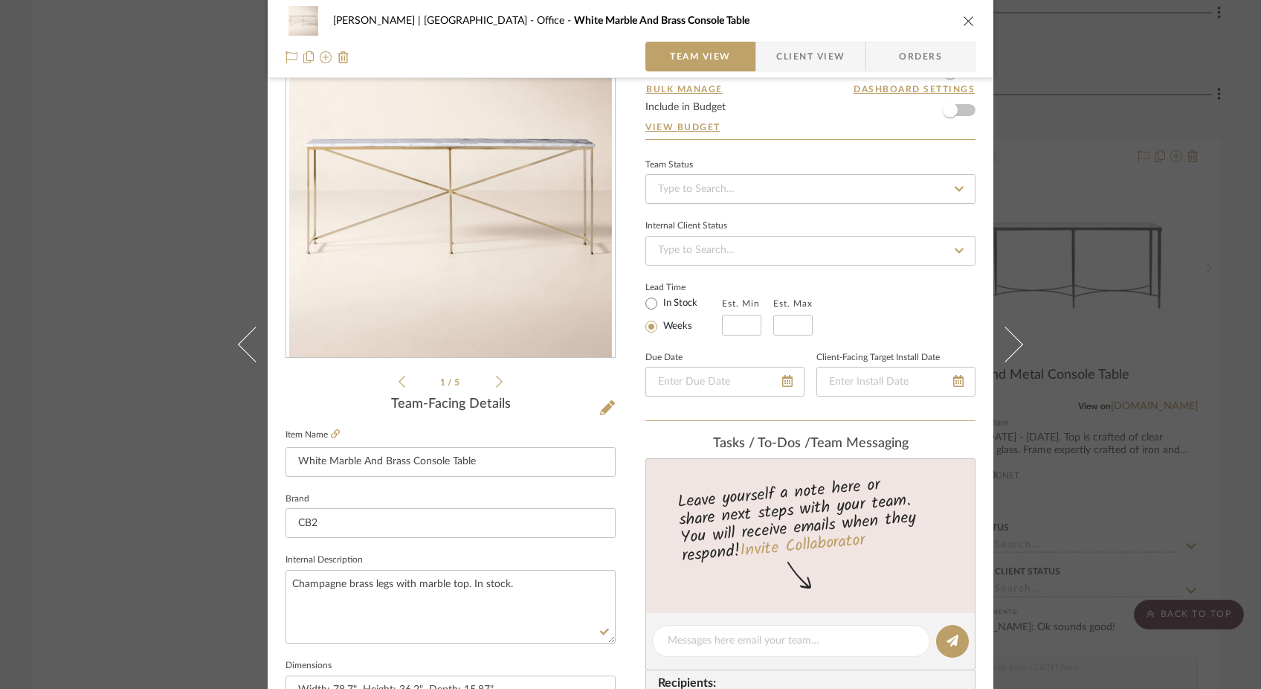
click at [963, 17] on icon "close" at bounding box center [969, 21] width 12 height 12
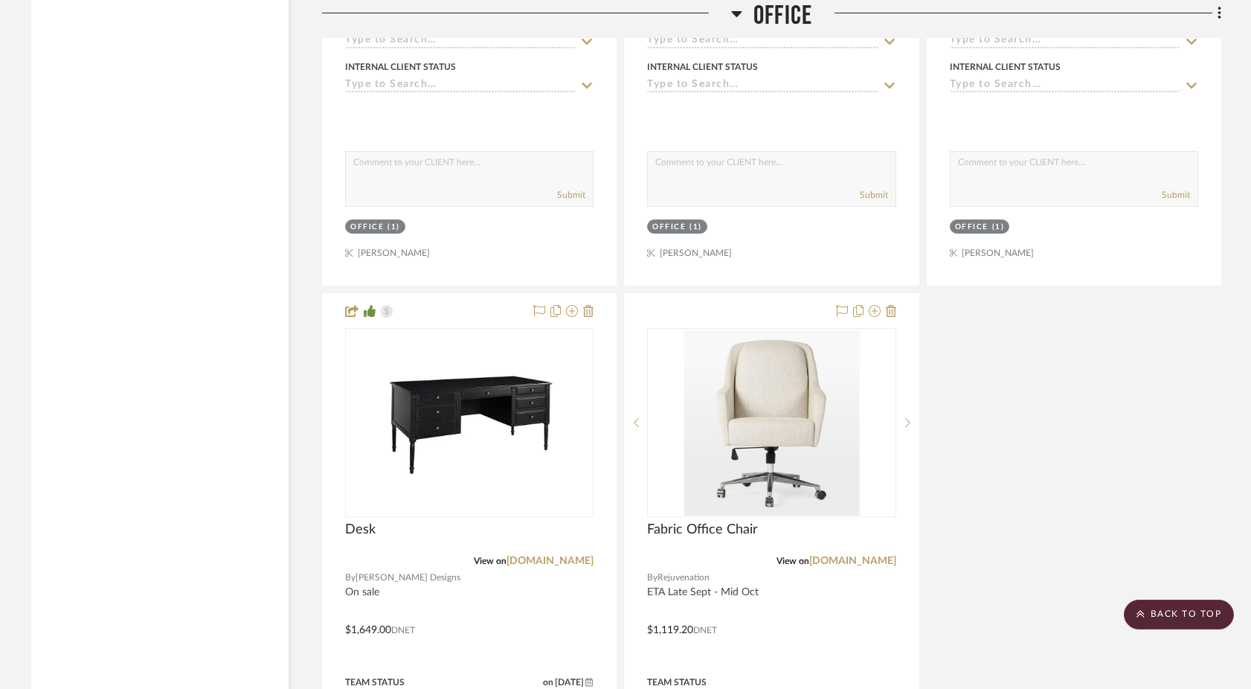
scroll to position [7814, 0]
